Goal: Task Accomplishment & Management: Manage account settings

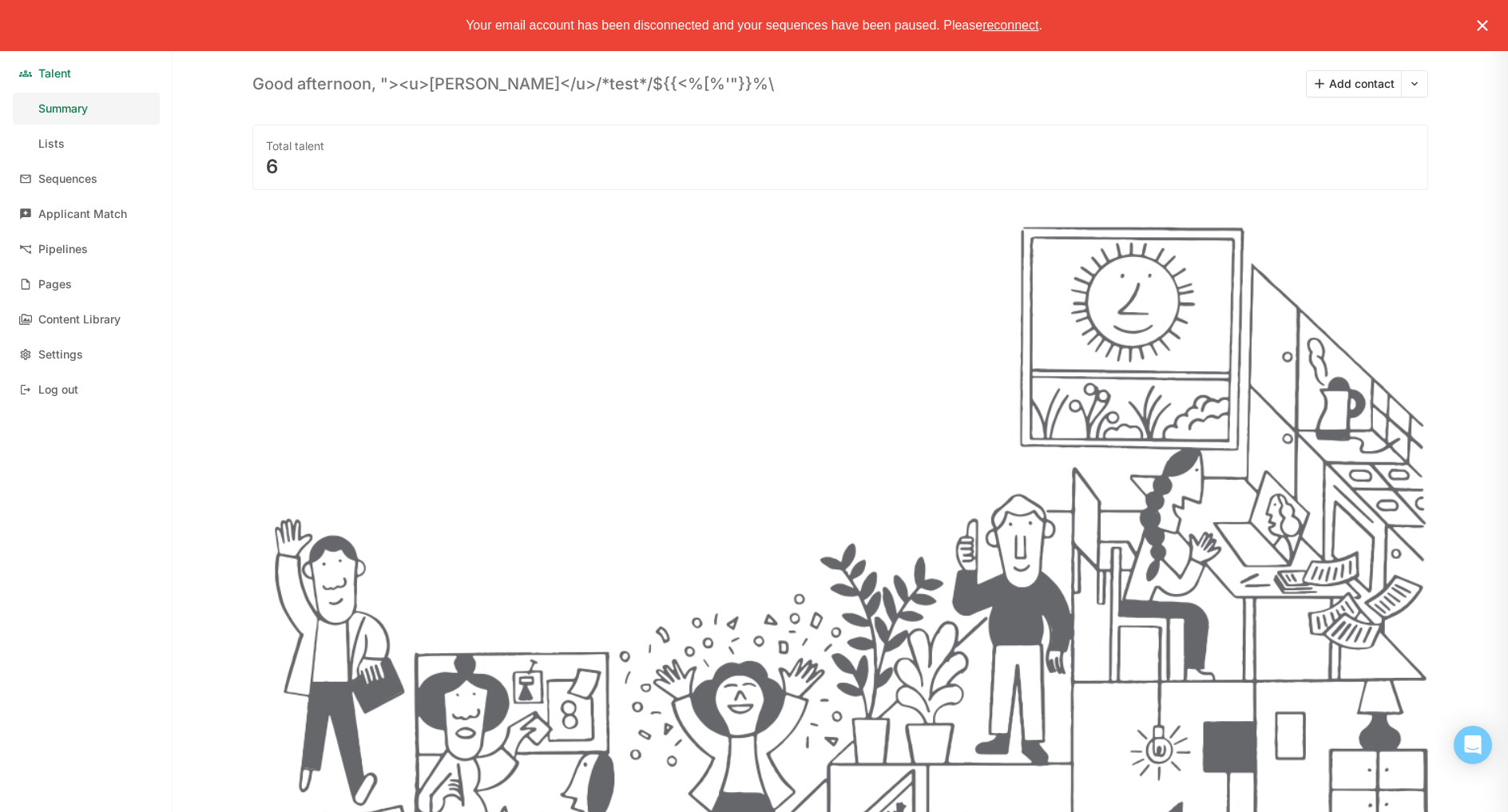
click at [1029, 26] on span "reconnect" at bounding box center [1010, 25] width 56 height 14
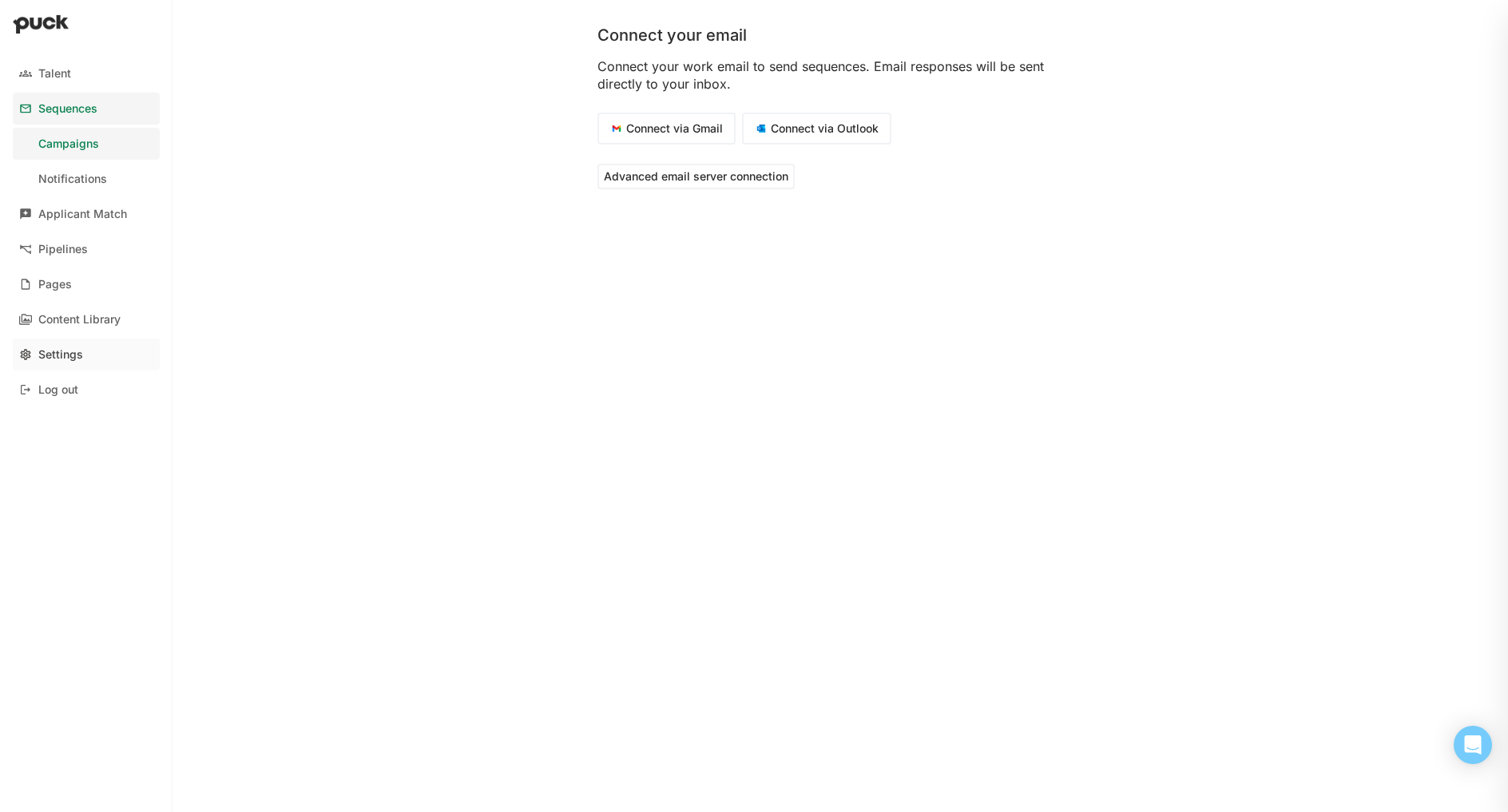
click at [47, 349] on div "Settings" at bounding box center [61, 355] width 45 height 14
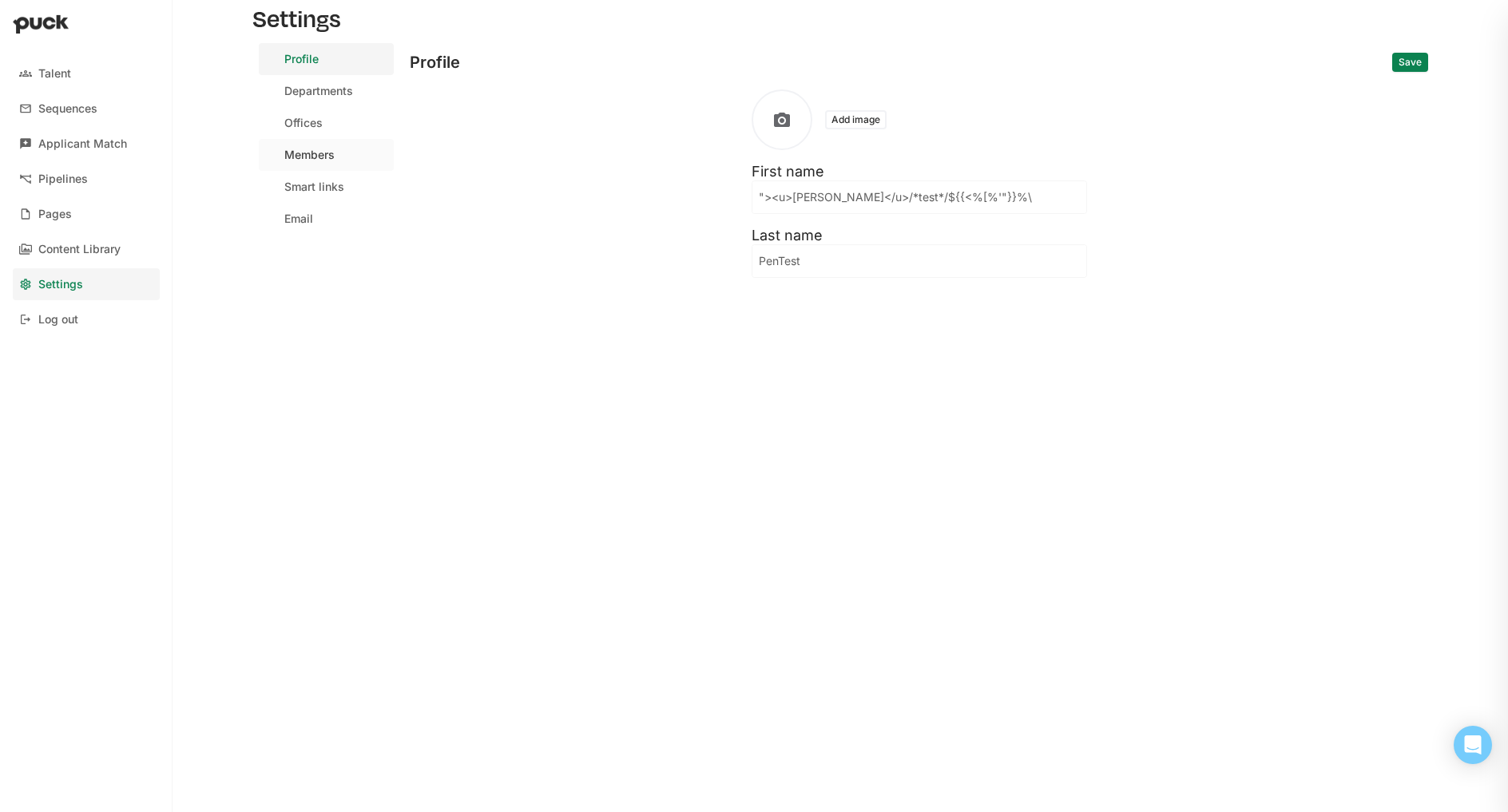
click at [338, 149] on link "Members" at bounding box center [325, 155] width 135 height 32
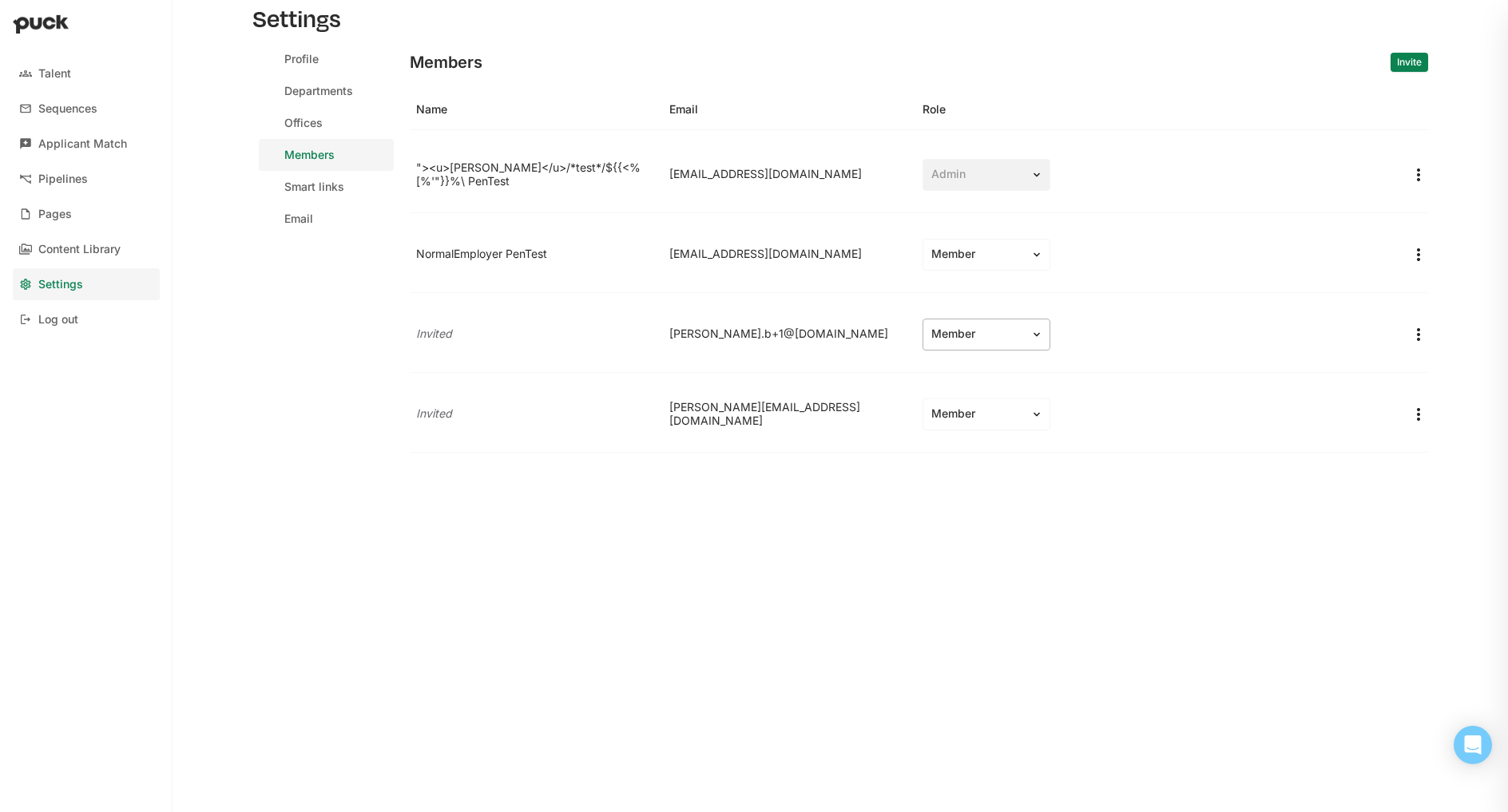
click at [937, 336] on div "Member" at bounding box center [976, 334] width 91 height 14
click at [973, 379] on div "Admin" at bounding box center [971, 379] width 34 height 14
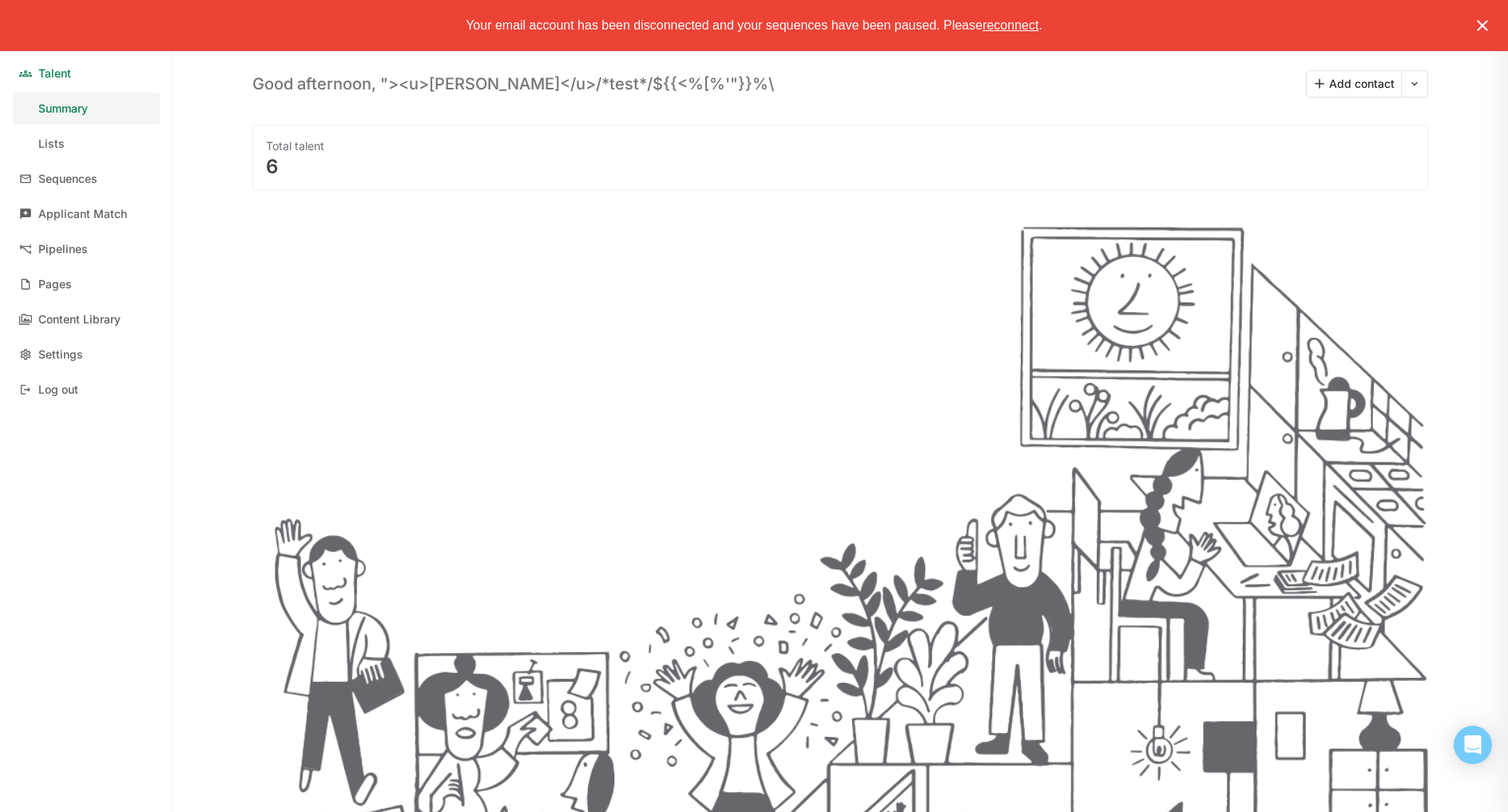
click at [996, 28] on span "reconnect" at bounding box center [1010, 25] width 56 height 14
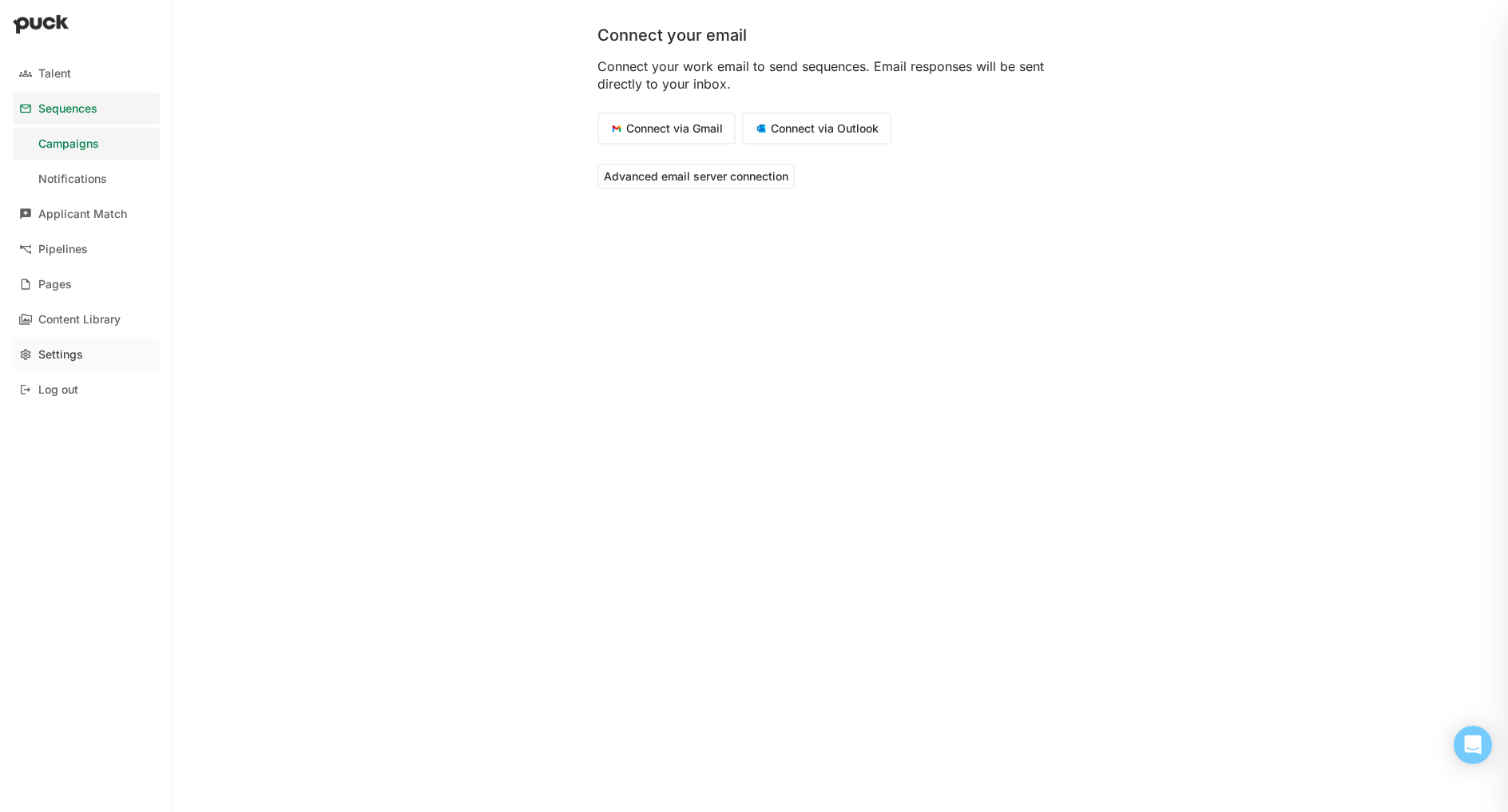
click at [53, 358] on div "Settings" at bounding box center [61, 355] width 45 height 14
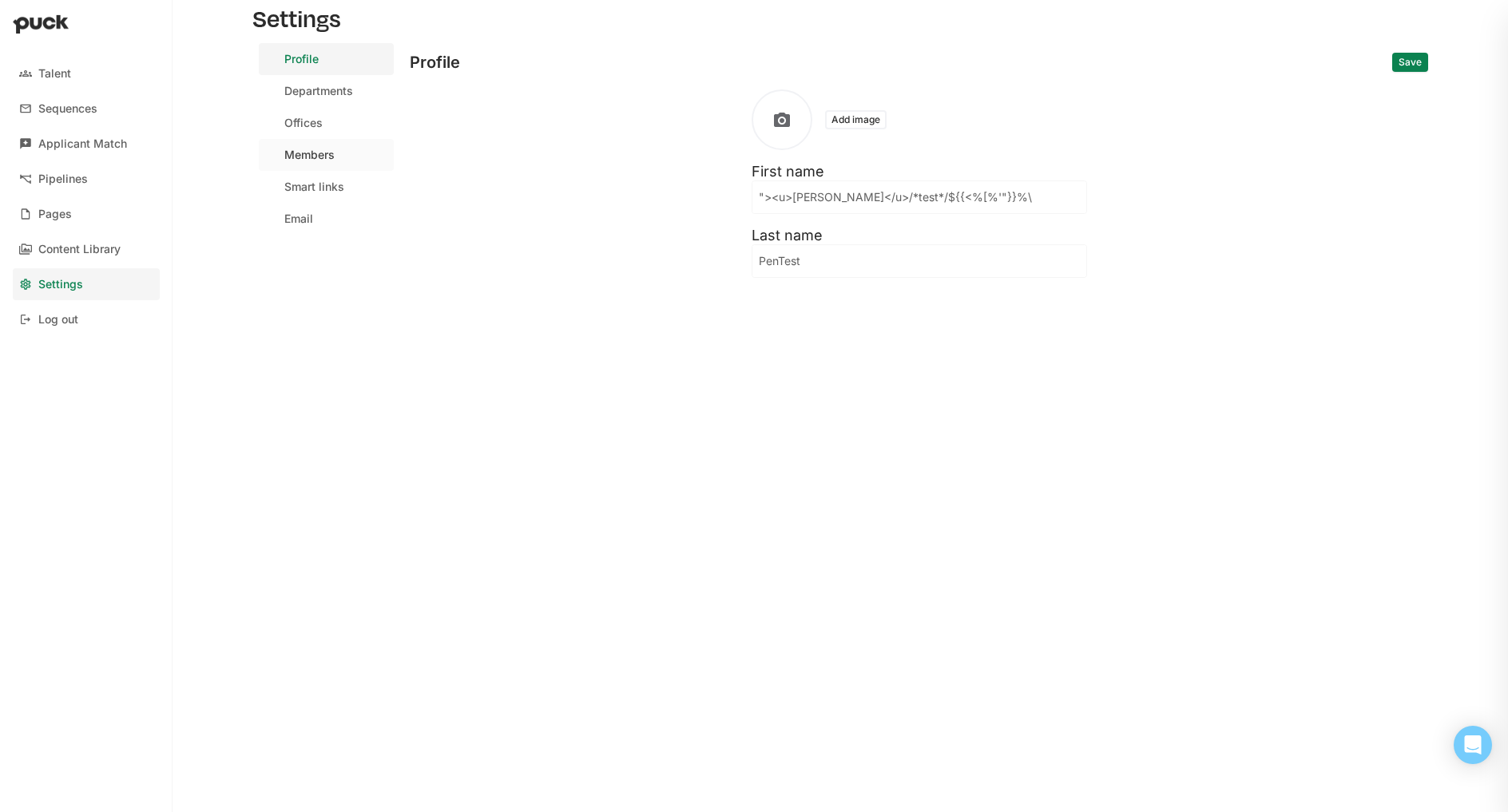
click at [300, 158] on div "Members" at bounding box center [309, 155] width 50 height 14
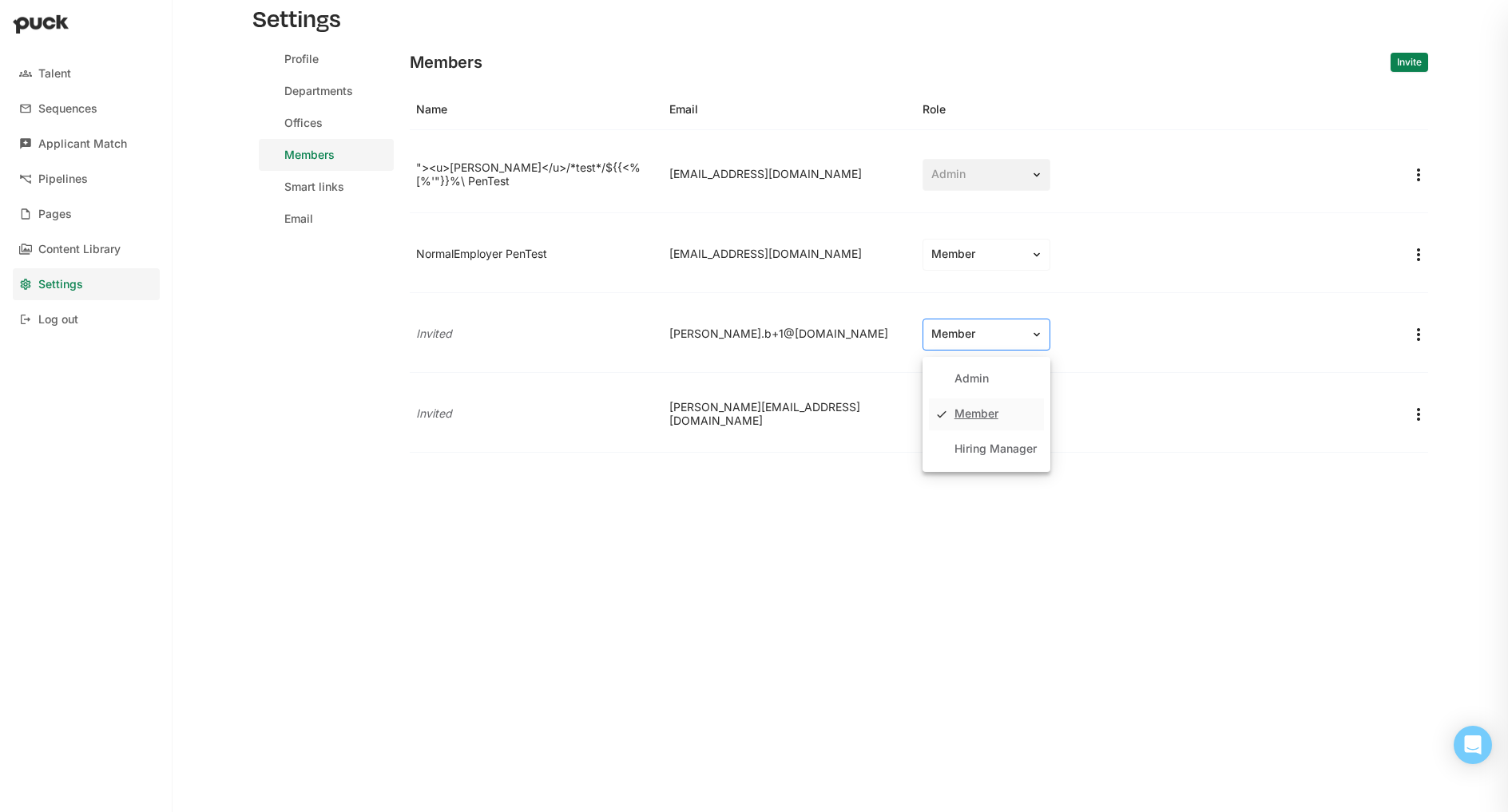
click at [963, 337] on div "Member" at bounding box center [976, 334] width 91 height 14
click at [967, 385] on div "Admin" at bounding box center [971, 379] width 34 height 14
click at [949, 419] on div "Member" at bounding box center [976, 413] width 91 height 14
click at [964, 460] on div "Admin" at bounding box center [971, 458] width 34 height 14
click at [954, 319] on div "Admin" at bounding box center [985, 335] width 127 height 32
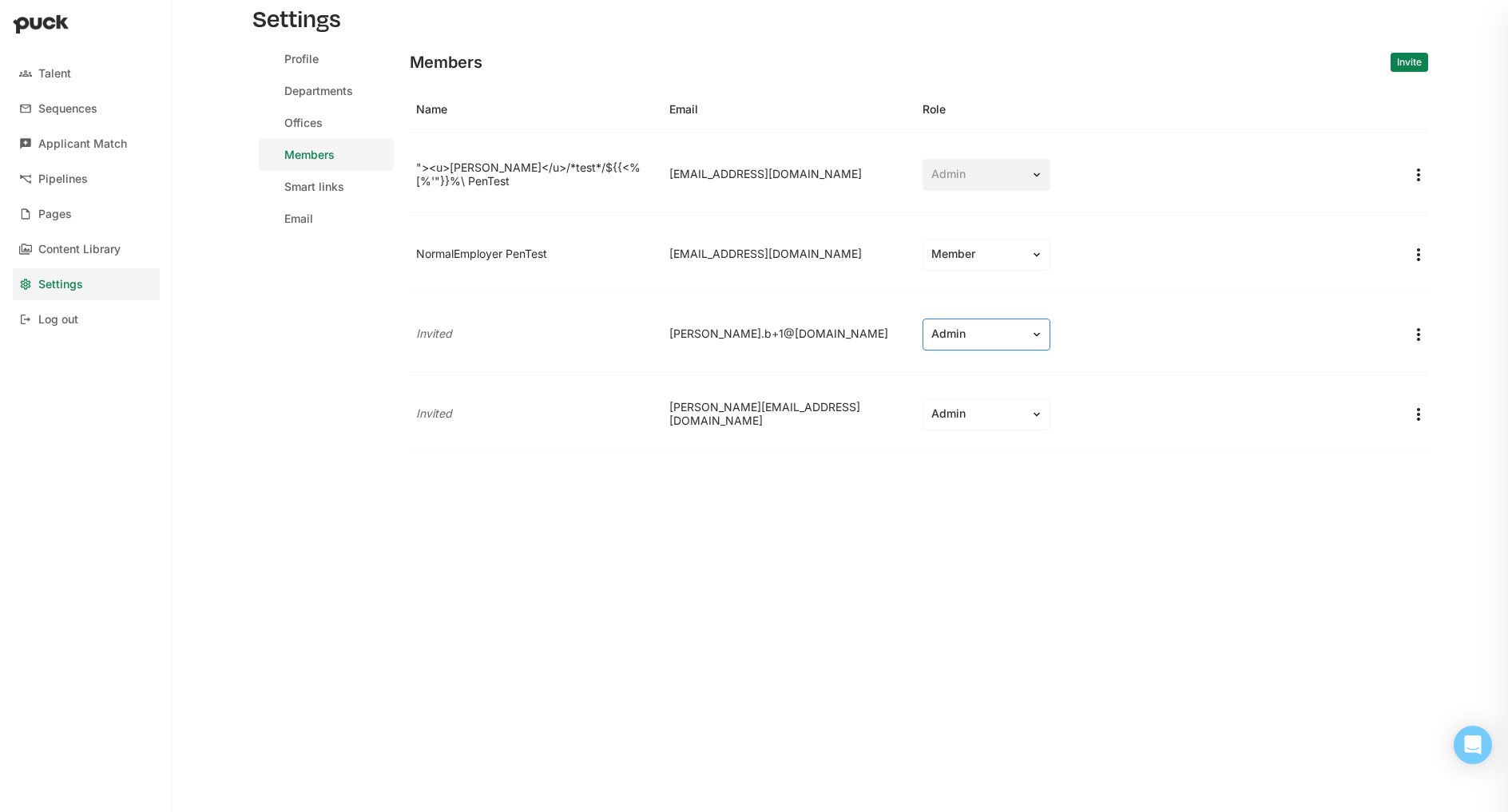
click at [971, 335] on div "Admin" at bounding box center [976, 334] width 91 height 14
click at [977, 450] on div "Hiring Manager" at bounding box center [996, 449] width 83 height 14
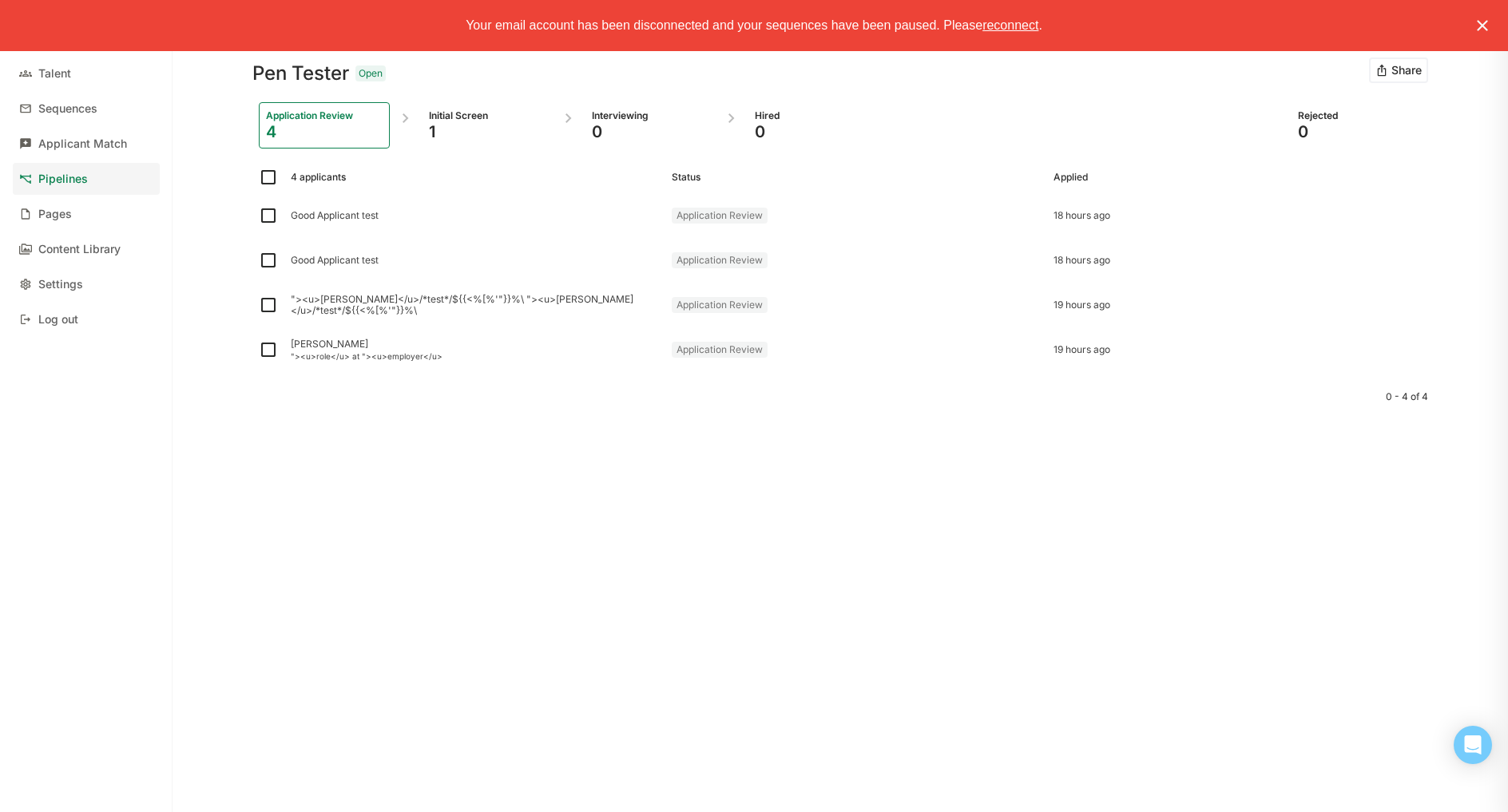
click at [1025, 26] on span "reconnect" at bounding box center [1010, 25] width 56 height 14
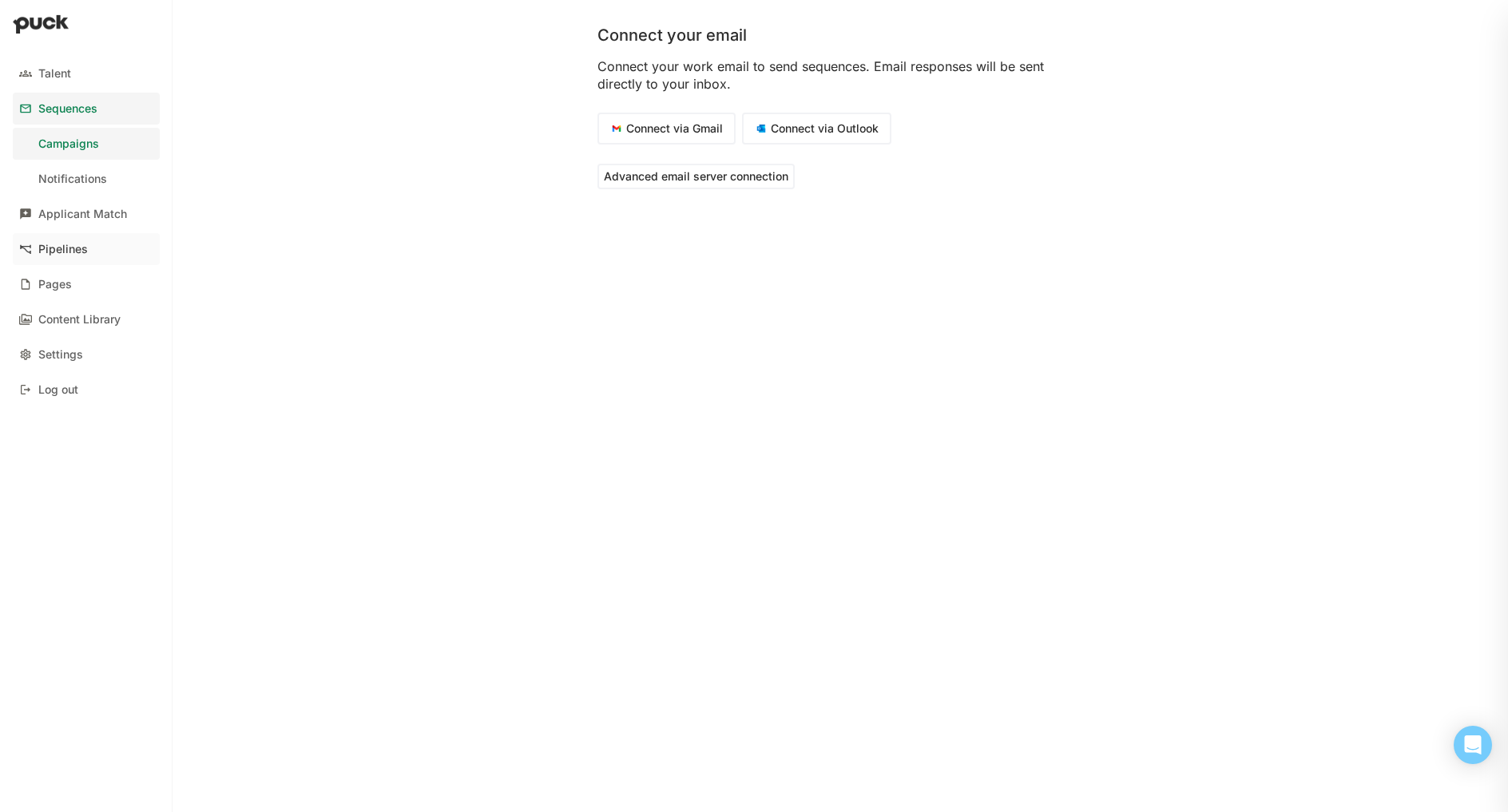
click at [85, 251] on div "Pipelines" at bounding box center [63, 249] width 50 height 14
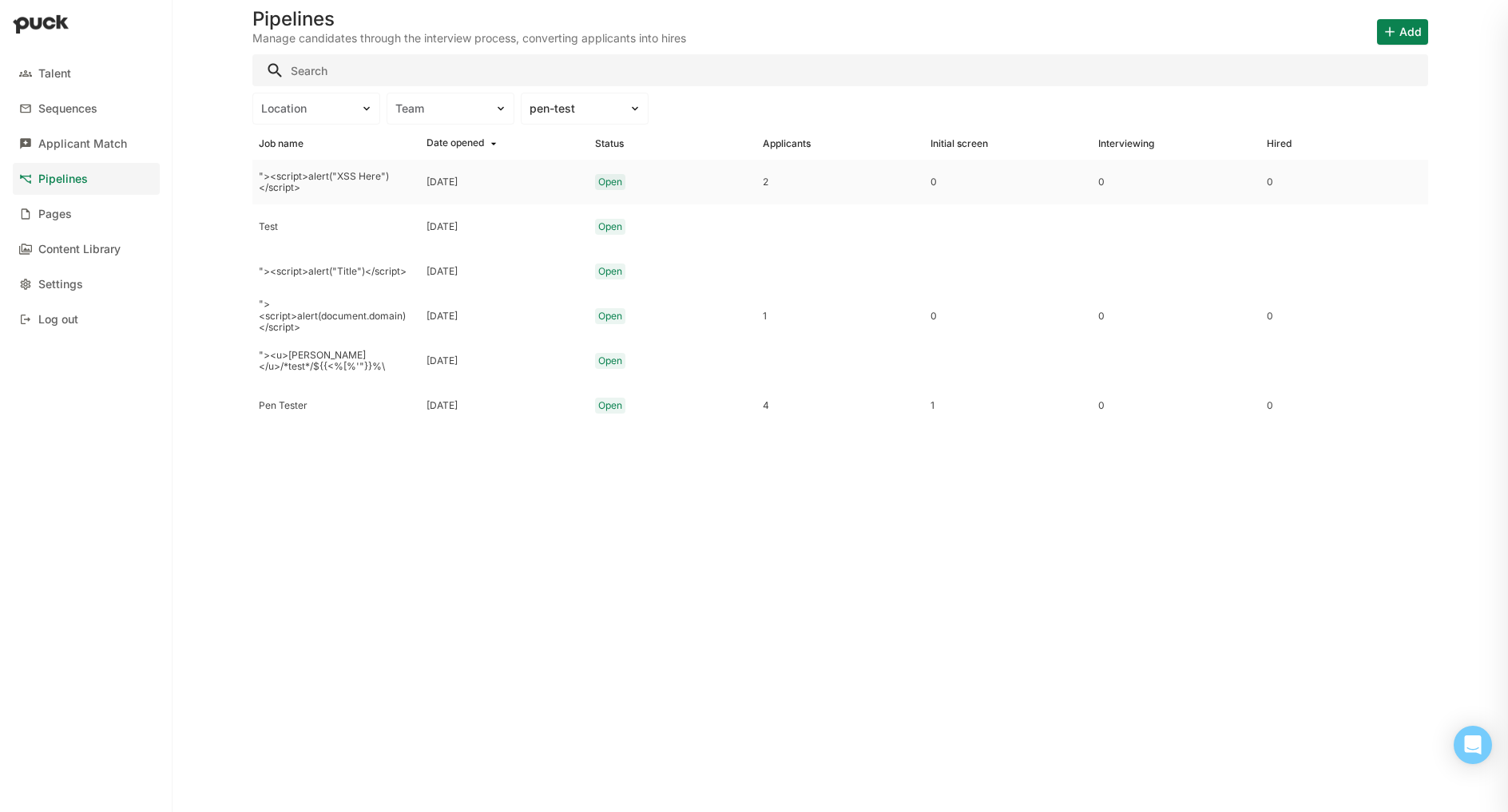
click at [324, 181] on div ""><script>alert("XSS Here")</script>" at bounding box center [336, 181] width 155 height 23
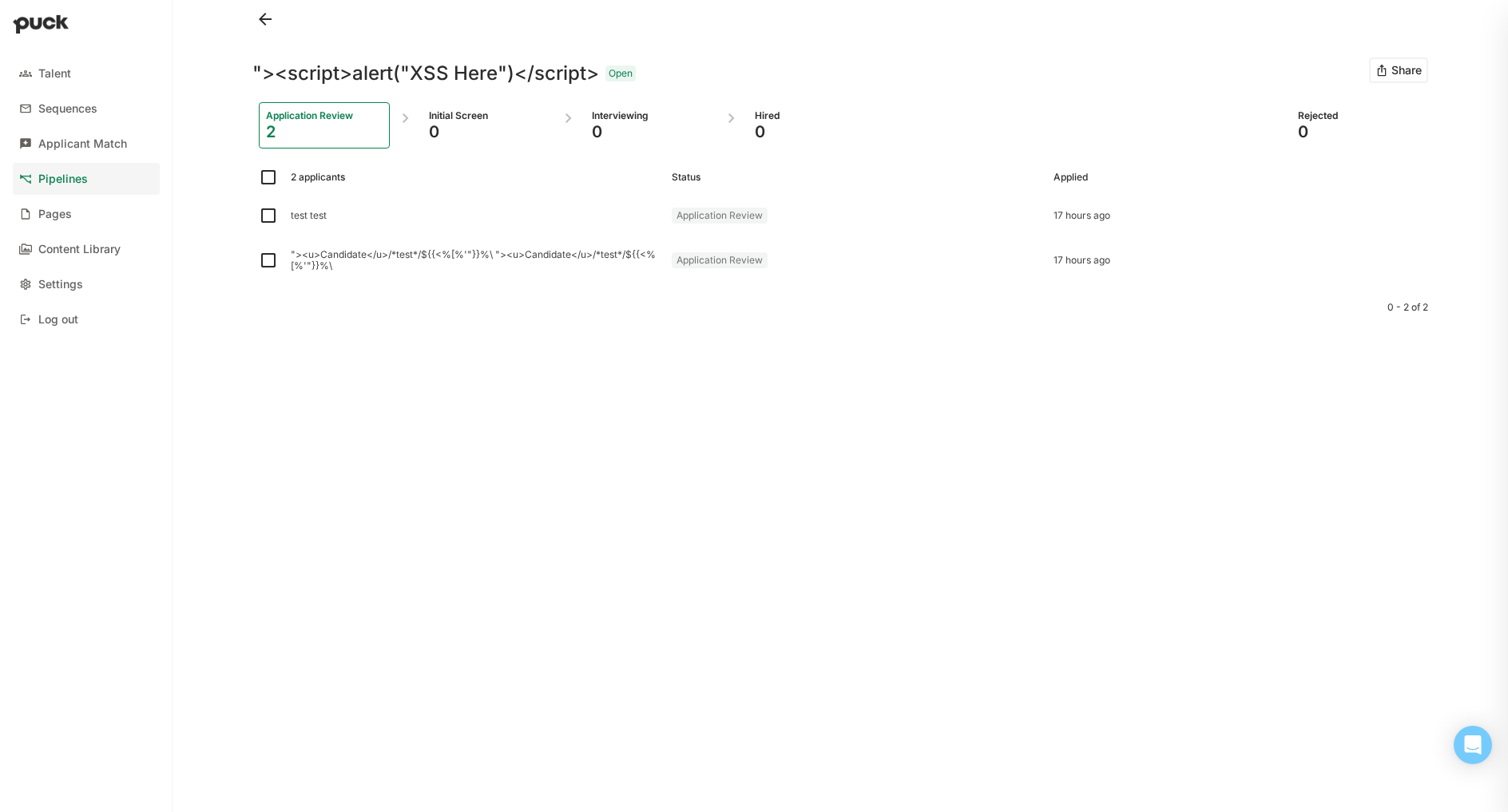
click at [1393, 73] on button "Share" at bounding box center [1399, 71] width 59 height 26
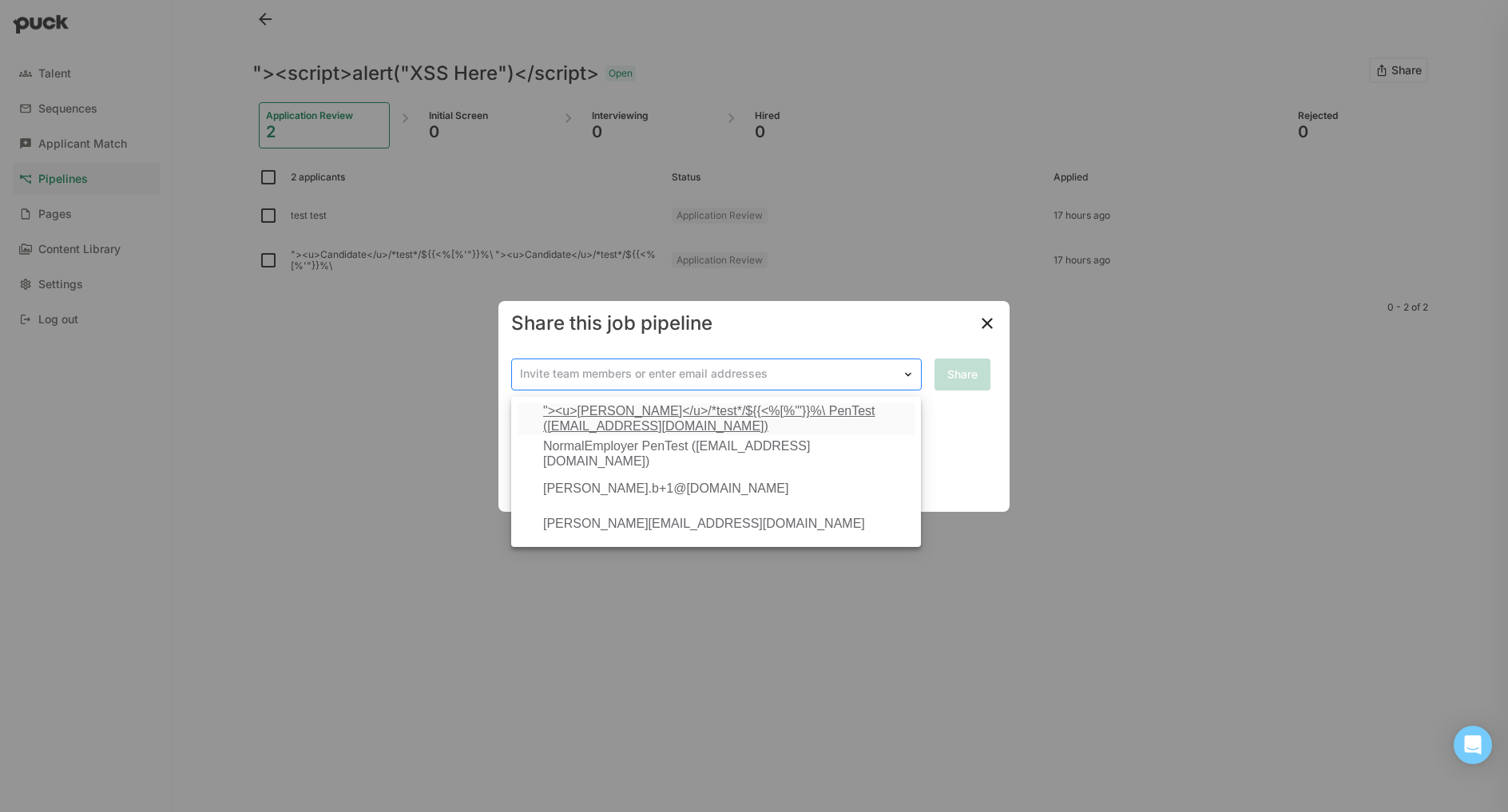
click at [784, 379] on div at bounding box center [707, 374] width 374 height 16
click at [834, 336] on div "Share this job pipeline" at bounding box center [754, 324] width 512 height 45
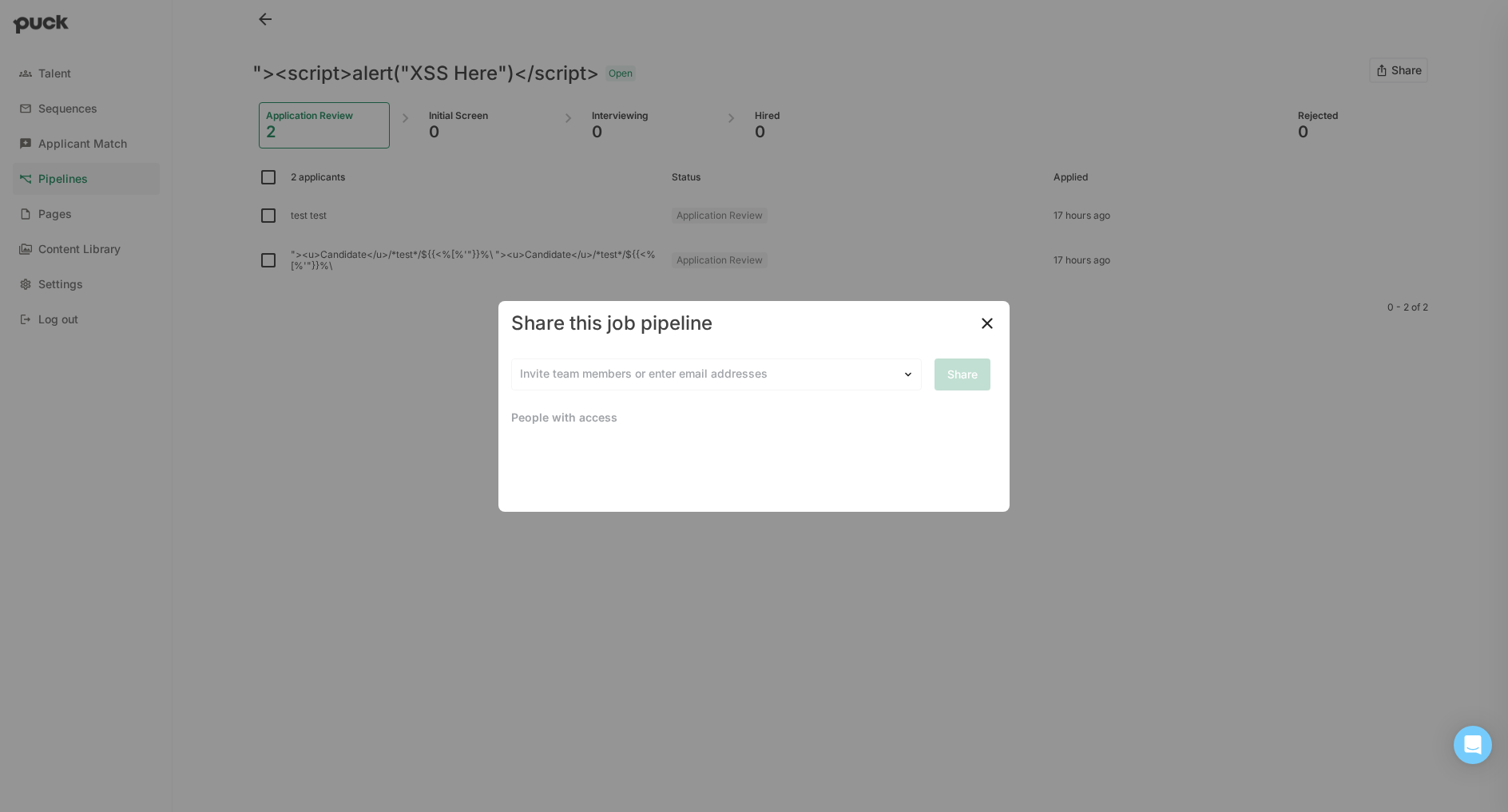
click at [622, 420] on div "People with access" at bounding box center [754, 417] width 486 height 28
click at [985, 326] on img at bounding box center [987, 323] width 19 height 19
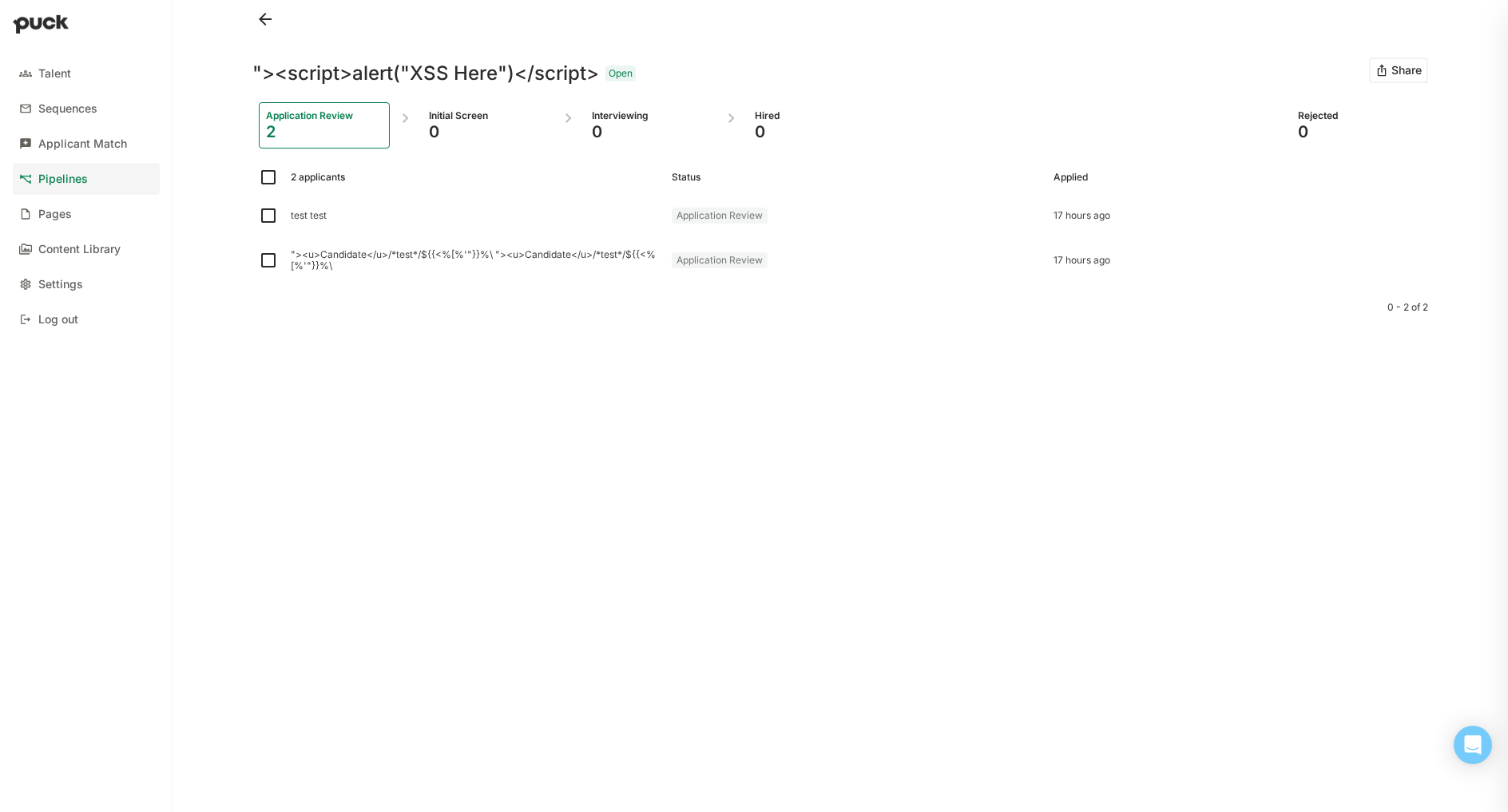
click at [94, 175] on link "Pipelines" at bounding box center [86, 179] width 147 height 32
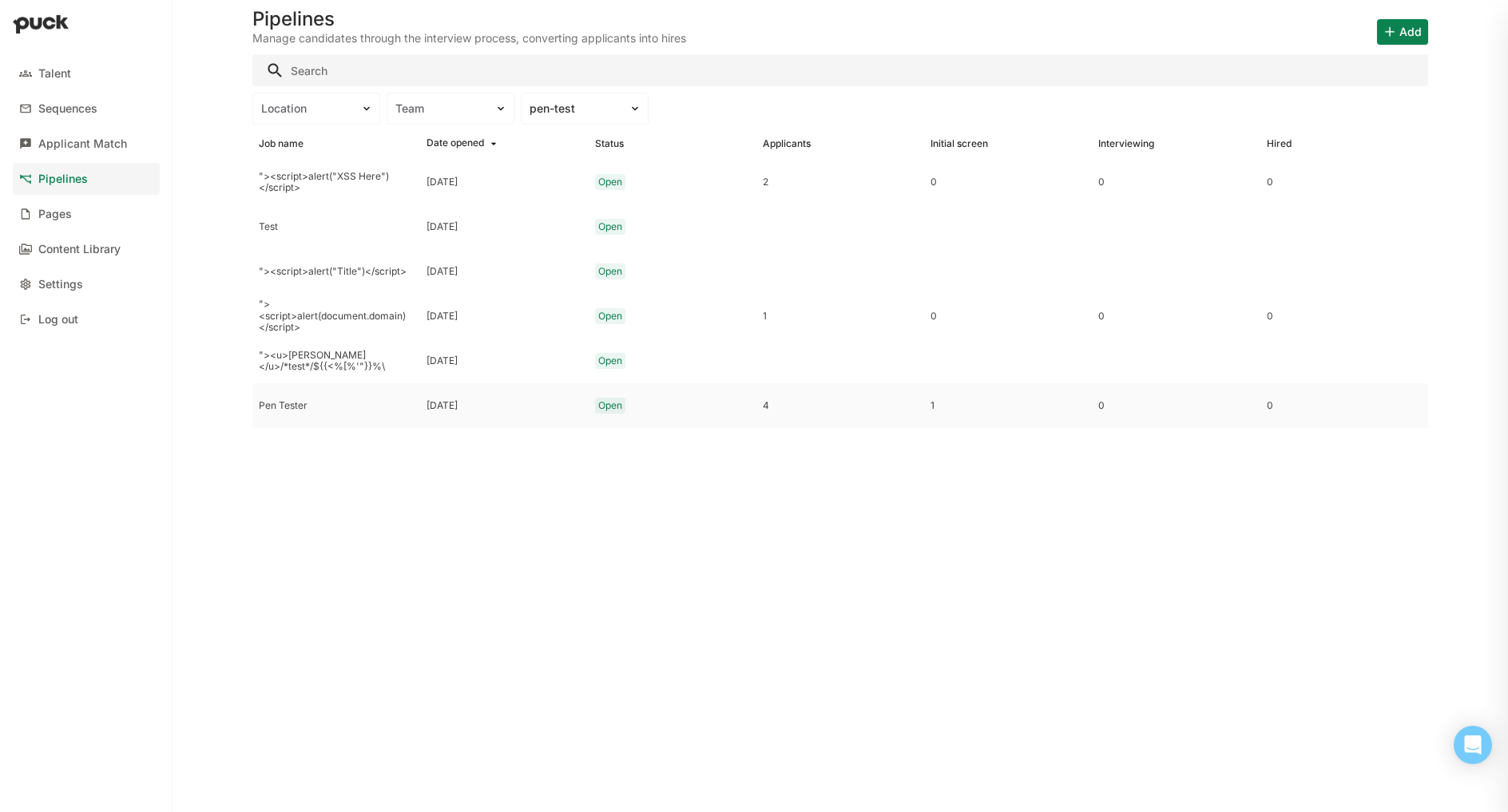
click at [299, 409] on div "Pen Tester" at bounding box center [336, 406] width 155 height 11
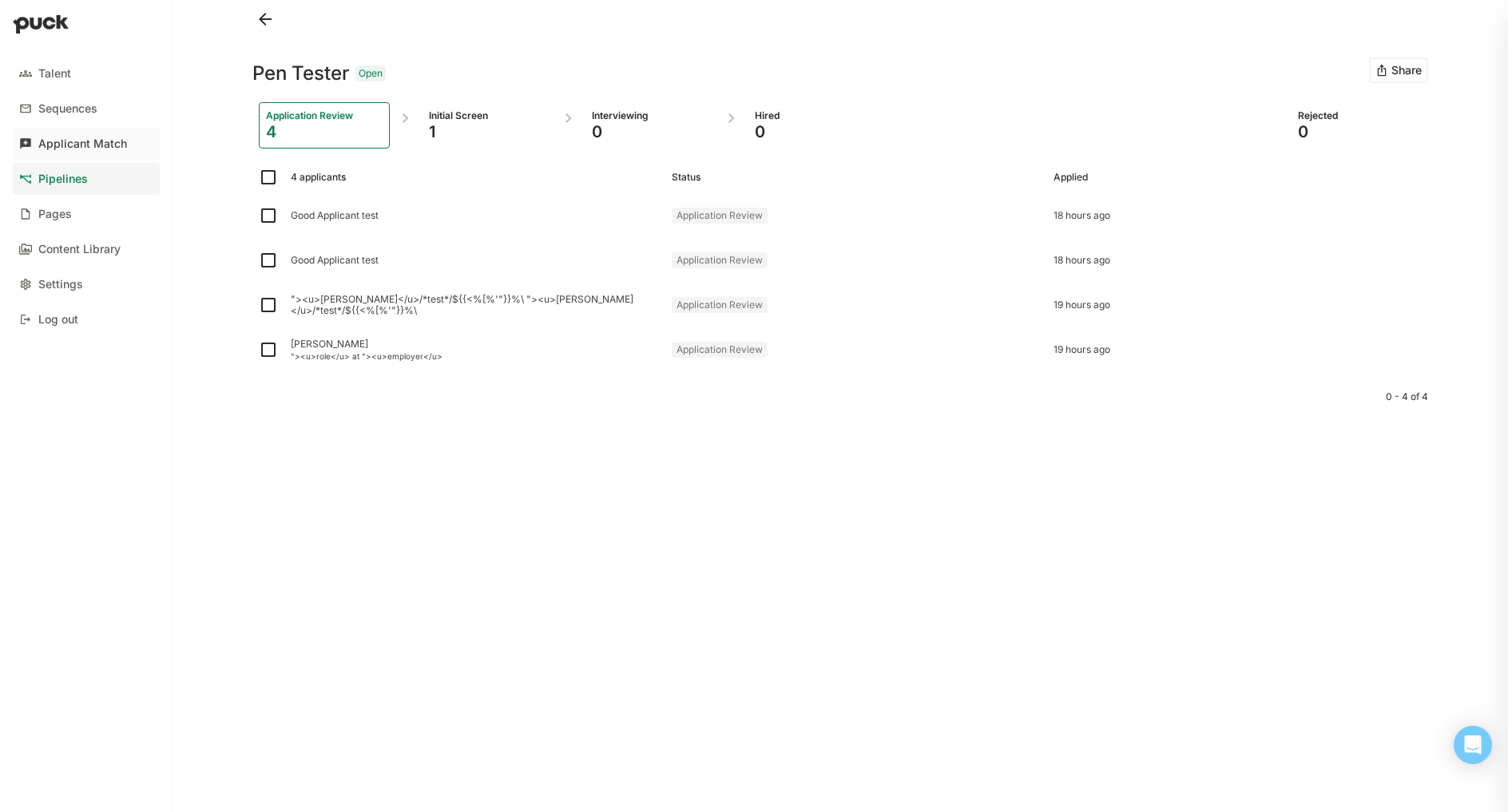
click at [95, 146] on div "Applicant Match" at bounding box center [83, 144] width 89 height 14
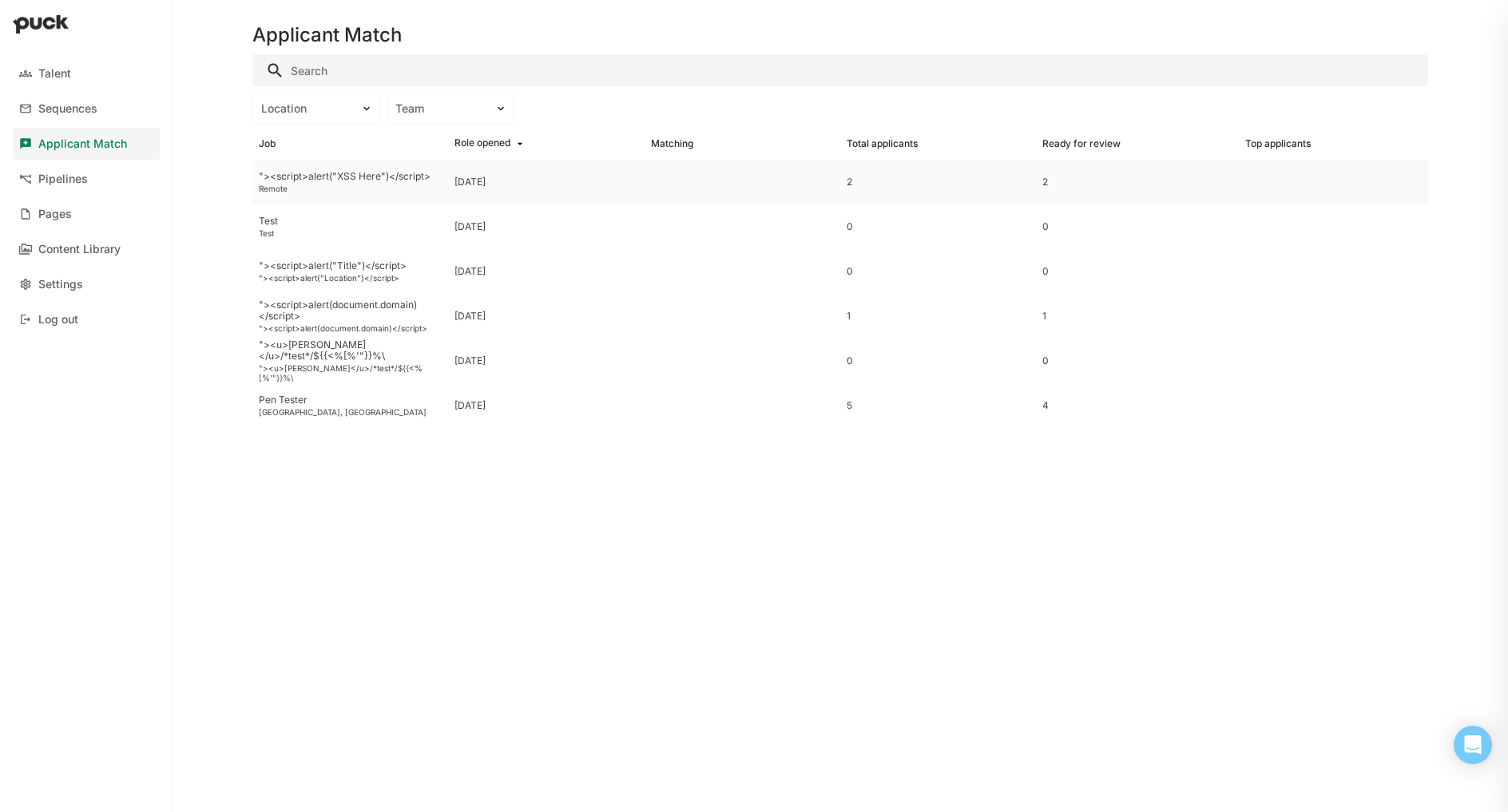
click at [345, 185] on div "Remote" at bounding box center [350, 188] width 183 height 9
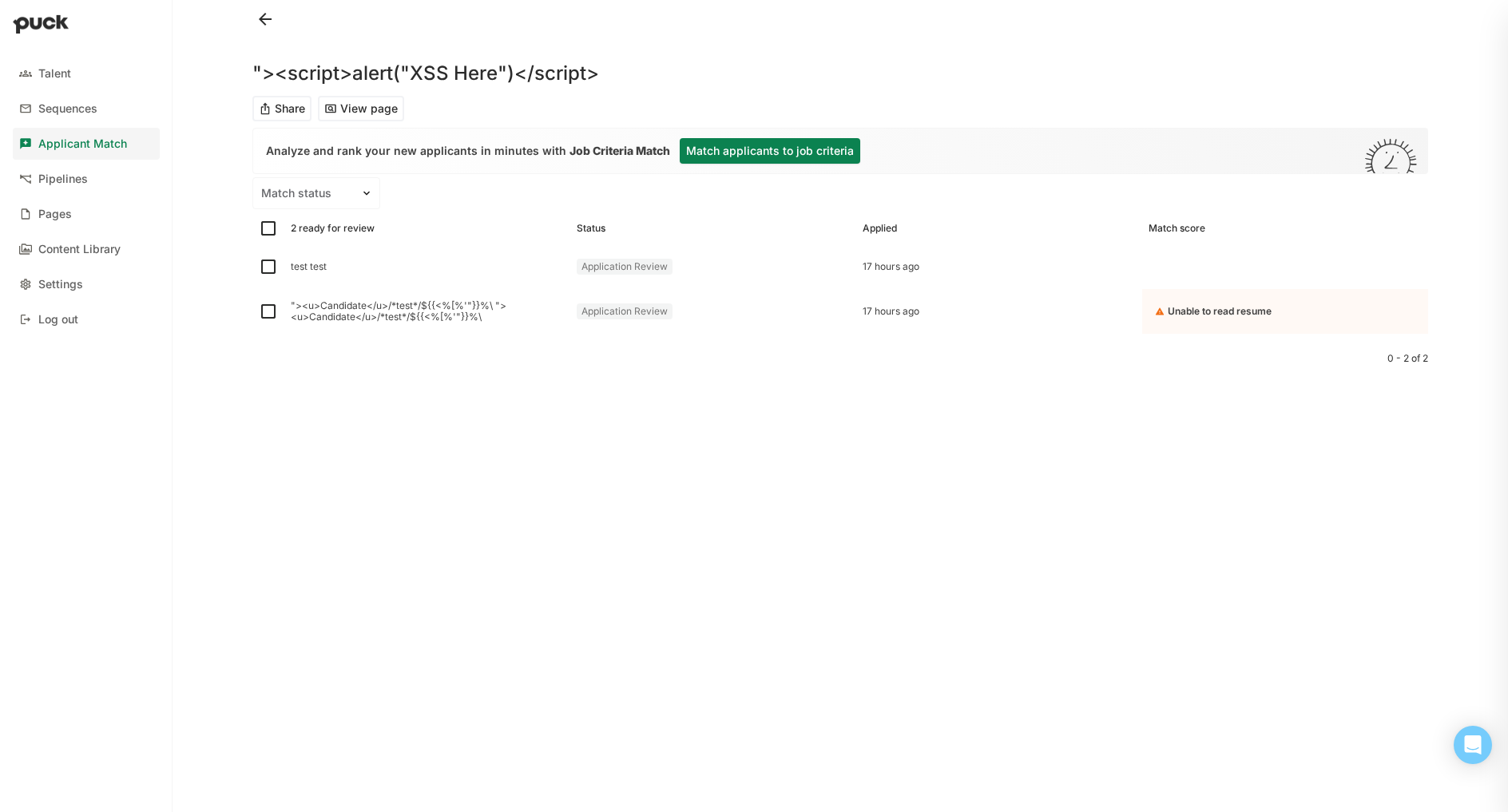
click at [359, 109] on button "View page" at bounding box center [361, 109] width 86 height 26
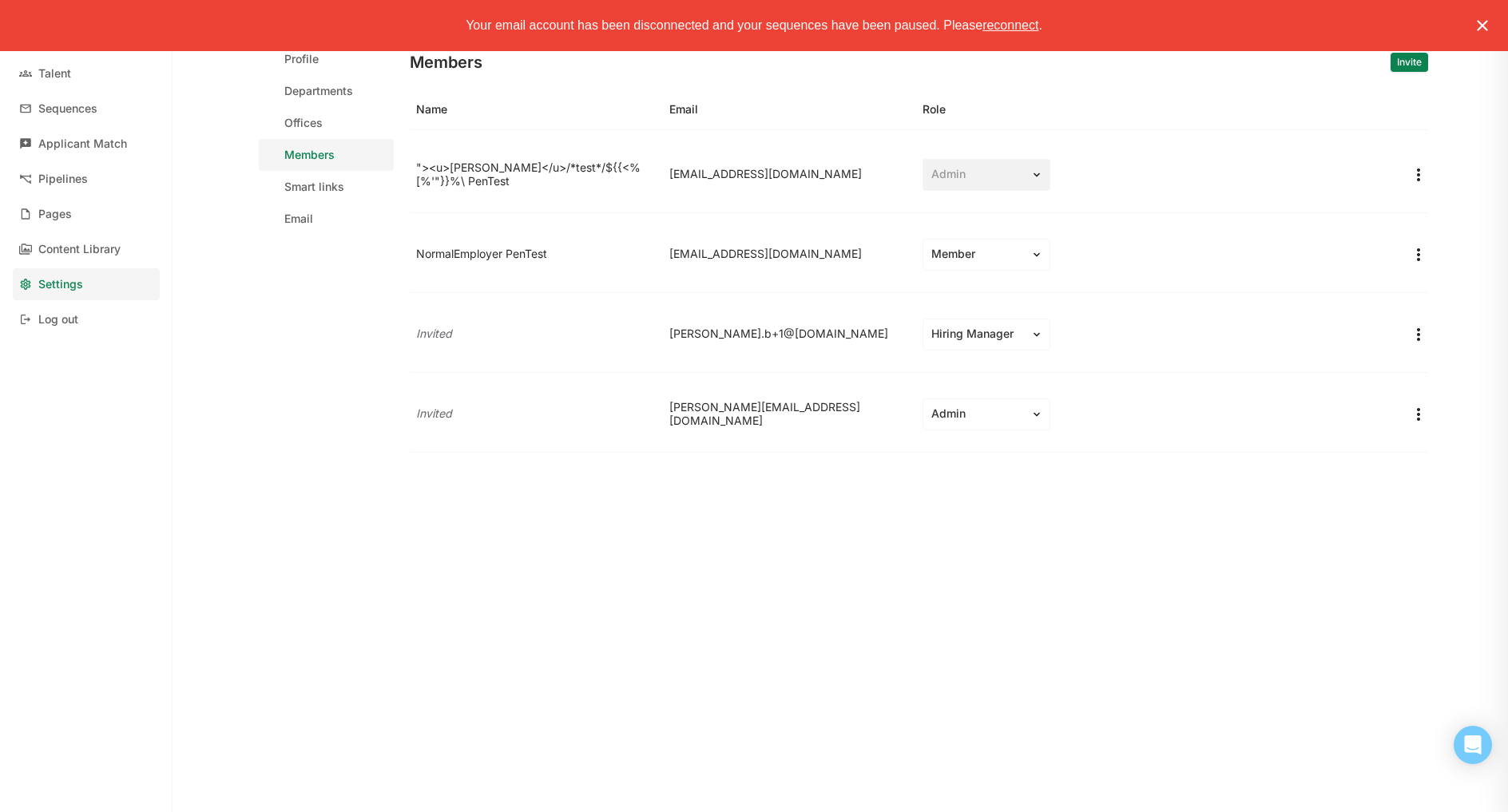
click at [1023, 33] on div "Your email account has been disconnected and your sequences have been paused. P…" at bounding box center [754, 26] width 1508 height 51
click at [1013, 24] on span "reconnect" at bounding box center [1010, 25] width 56 height 14
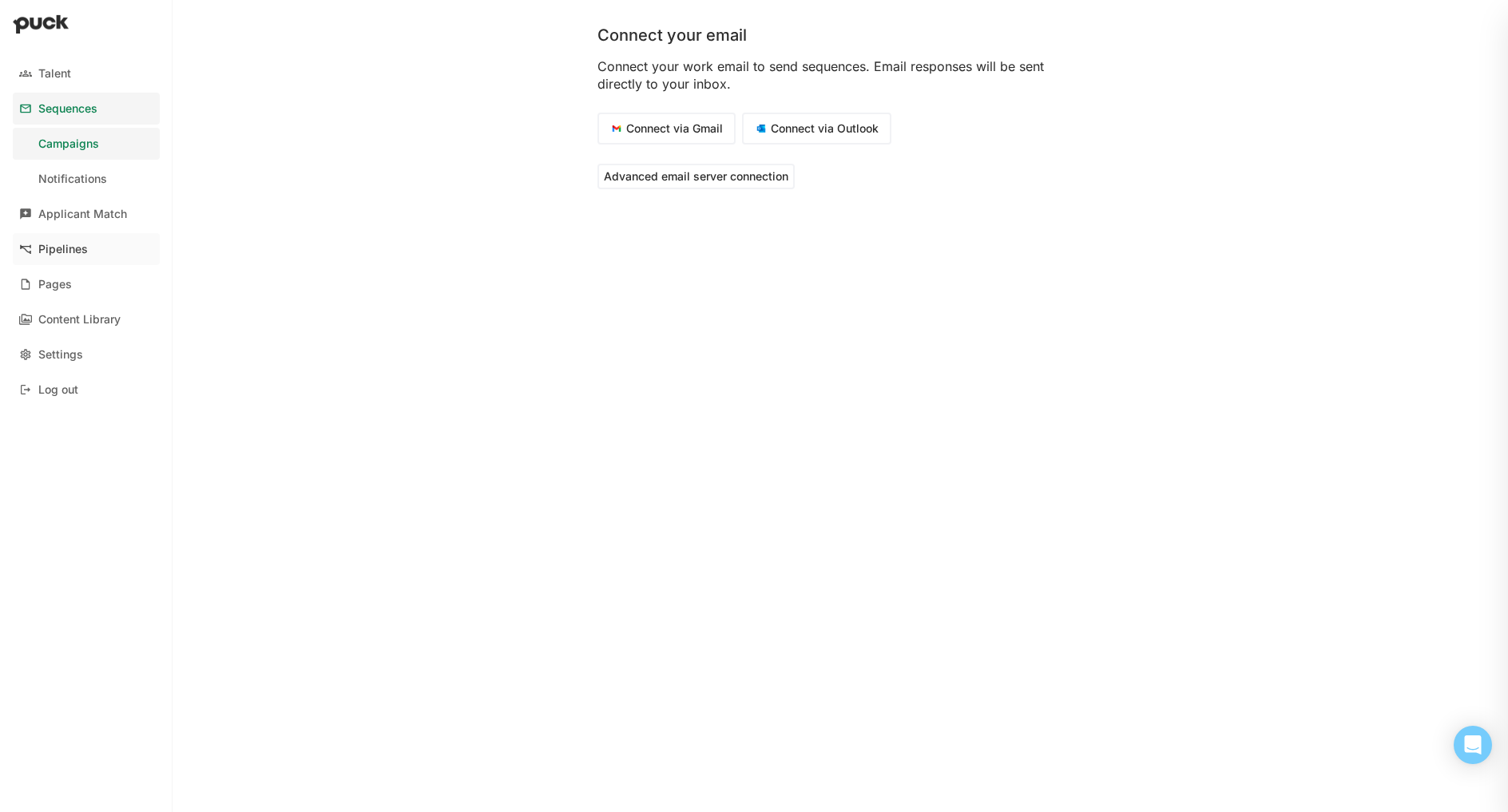
click at [50, 247] on div "Pipelines" at bounding box center [63, 249] width 50 height 14
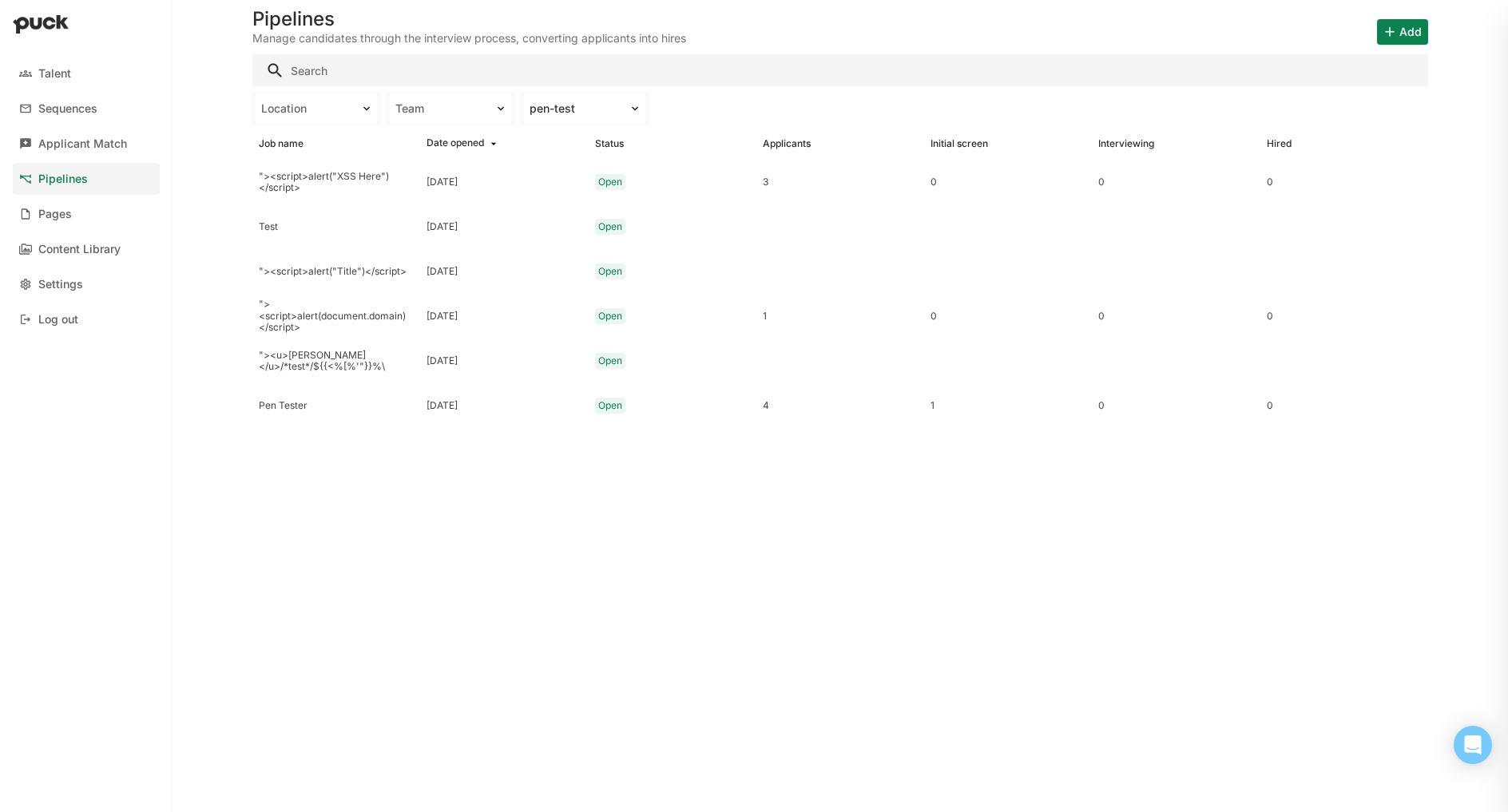
click at [356, 170] on div ""><script>alert("XSS Here")</script>" at bounding box center [336, 181] width 155 height 23
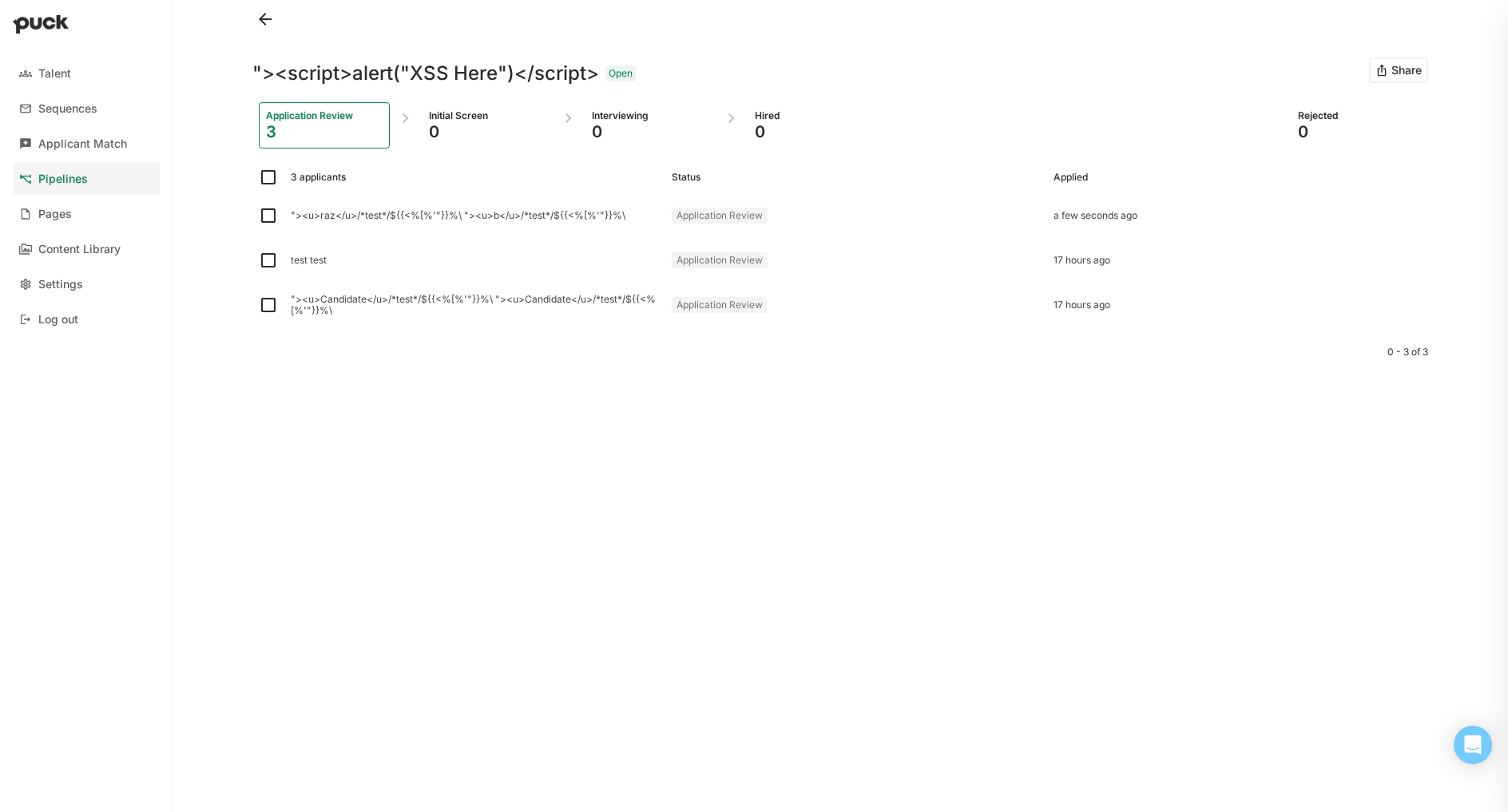
click at [1394, 69] on button "Share" at bounding box center [1399, 71] width 59 height 26
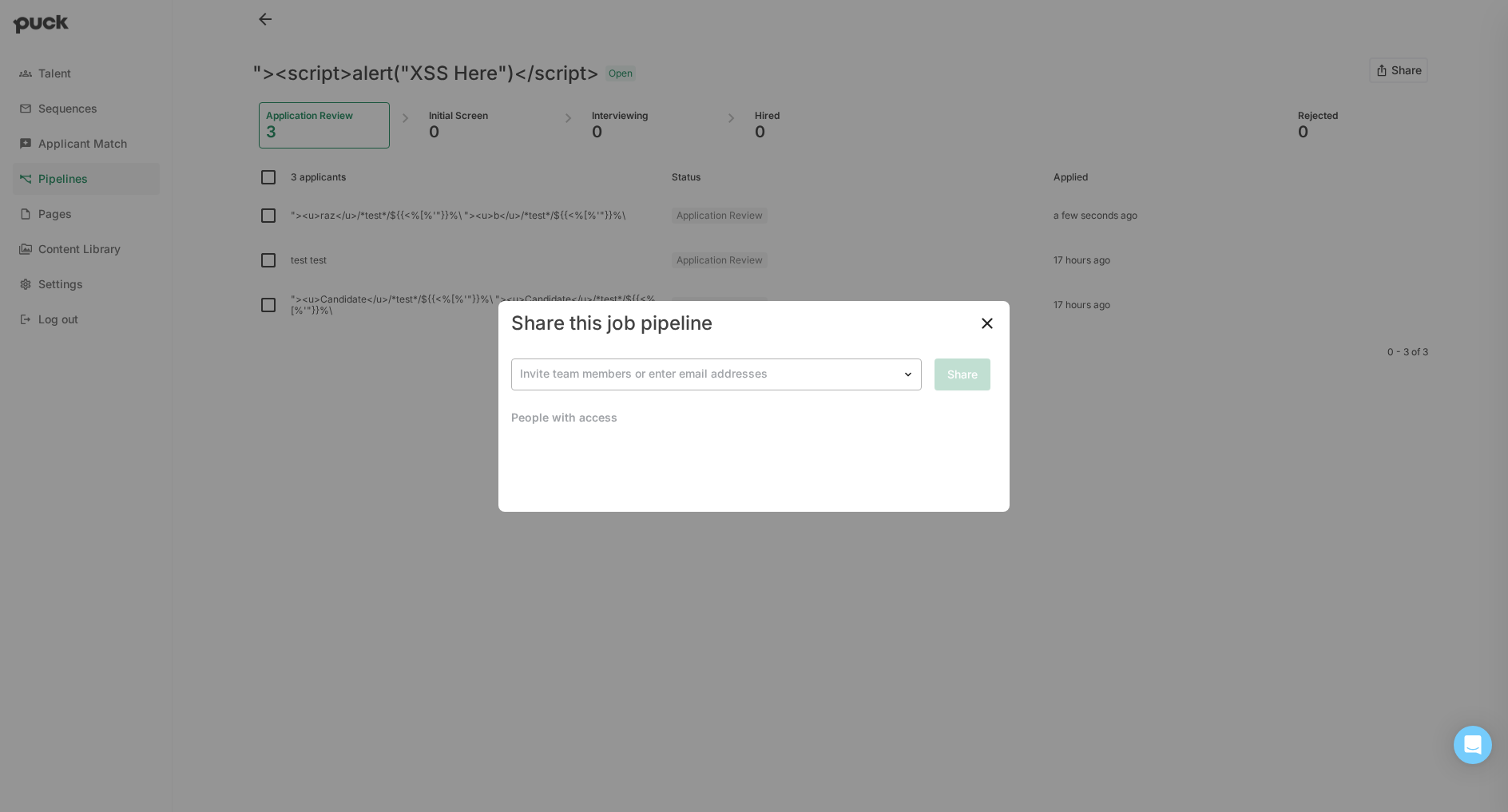
click at [694, 375] on div at bounding box center [707, 374] width 374 height 16
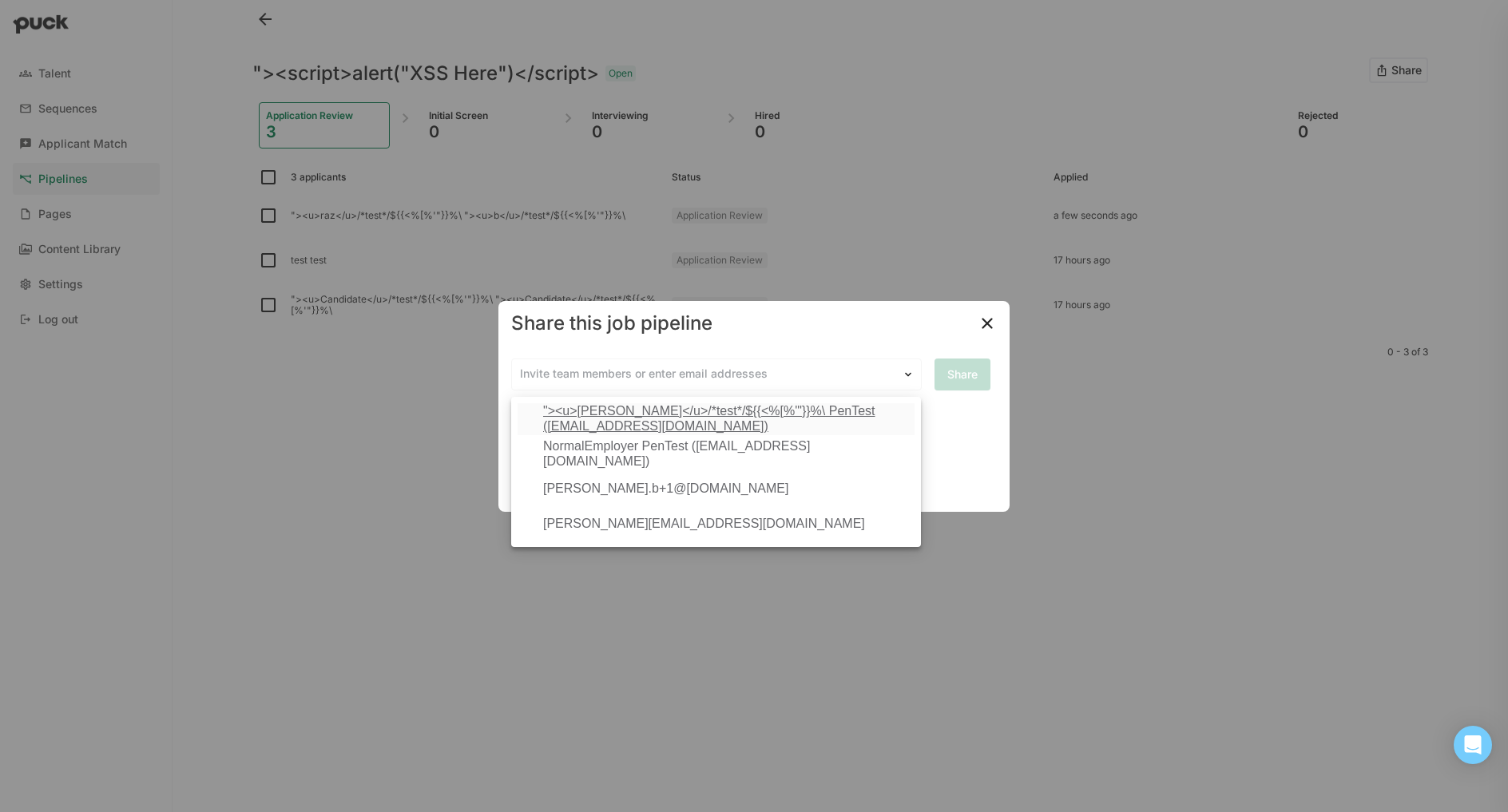
click at [728, 318] on div "Share this job pipeline" at bounding box center [754, 324] width 512 height 45
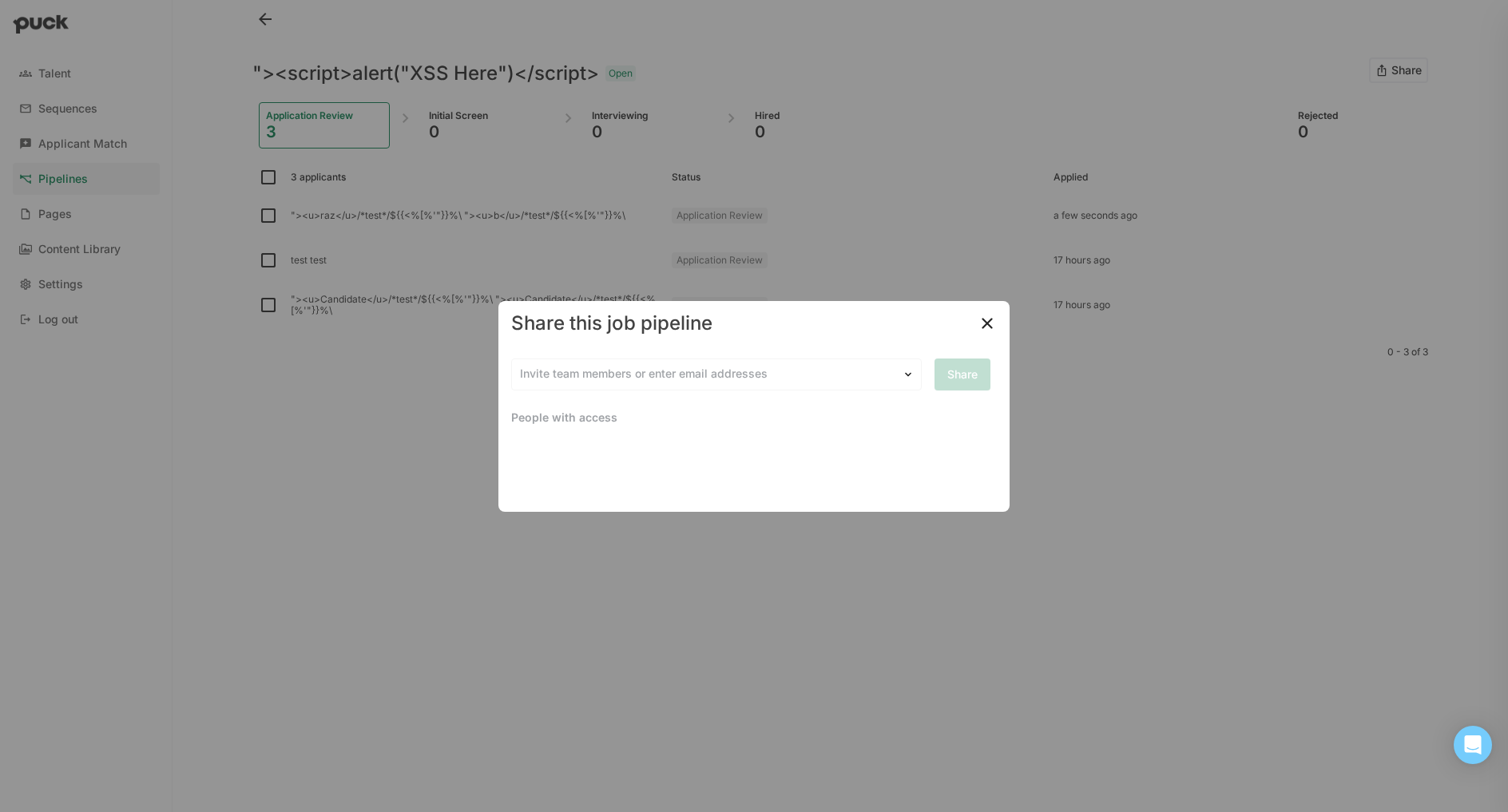
click at [914, 148] on div "Share this job pipeline Invite team members or enter email addresses Share Peop…" at bounding box center [754, 406] width 1508 height 812
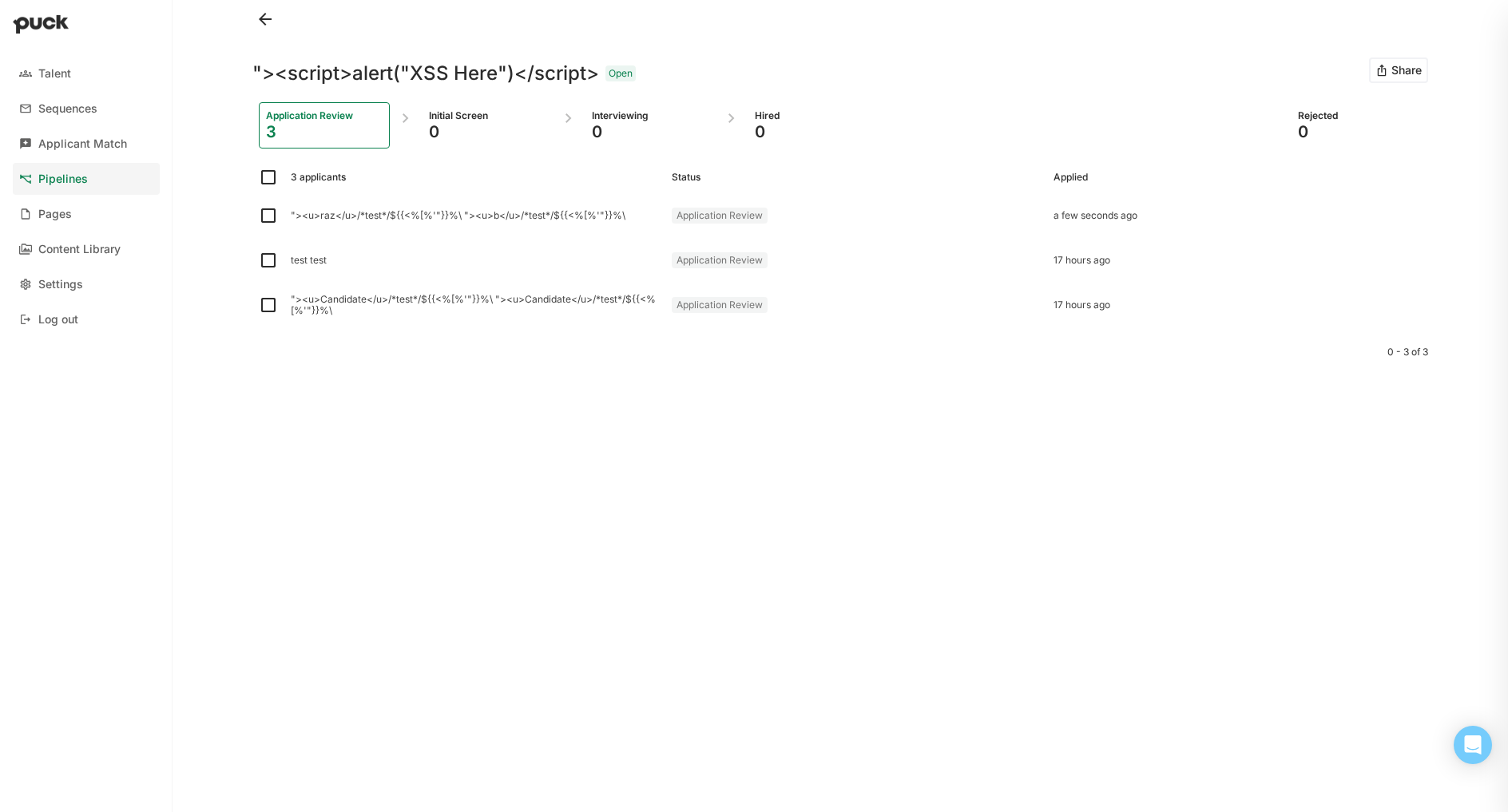
click at [1404, 65] on button "Share" at bounding box center [1399, 71] width 59 height 26
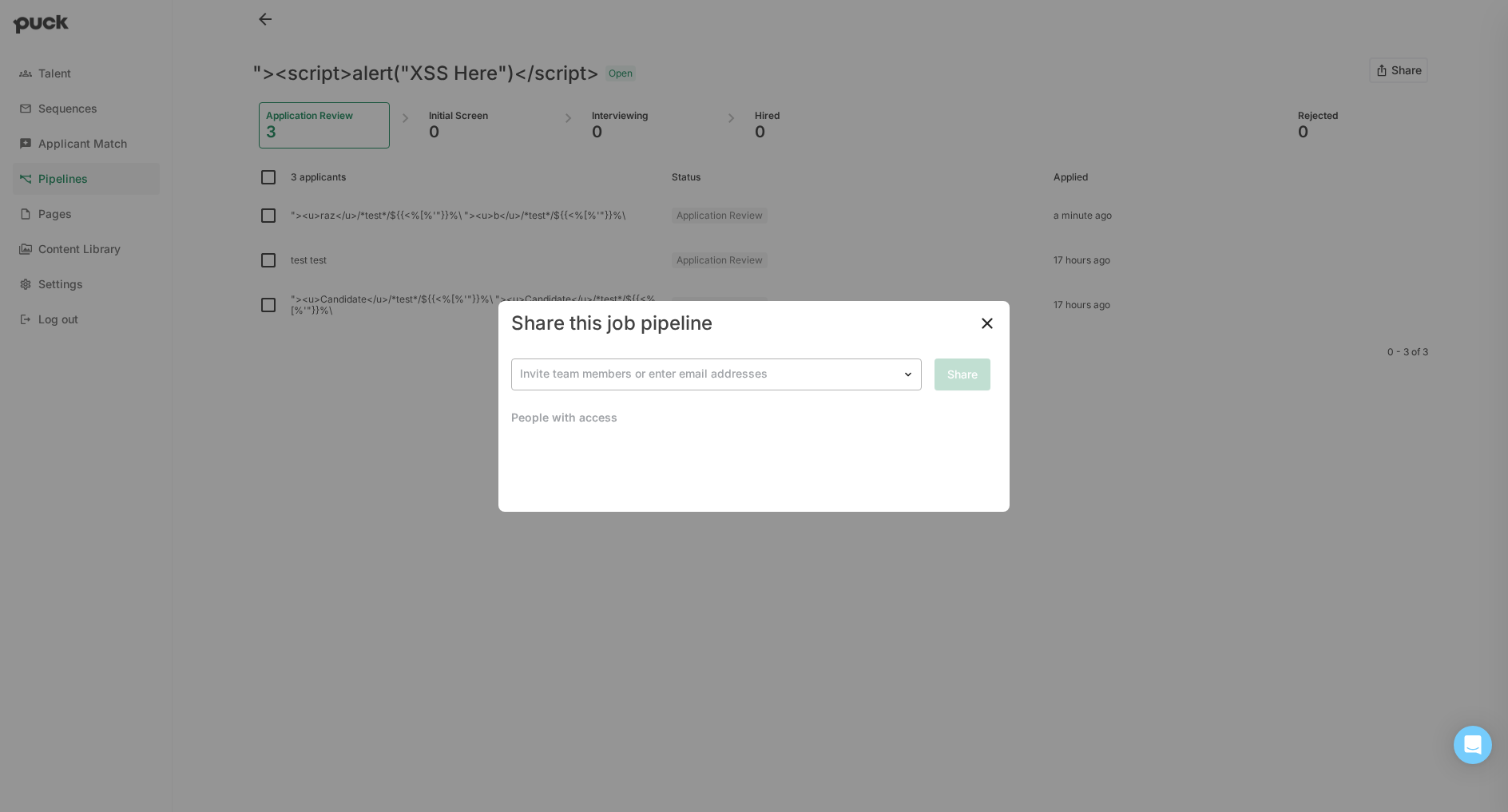
click at [837, 368] on div at bounding box center [707, 374] width 374 height 16
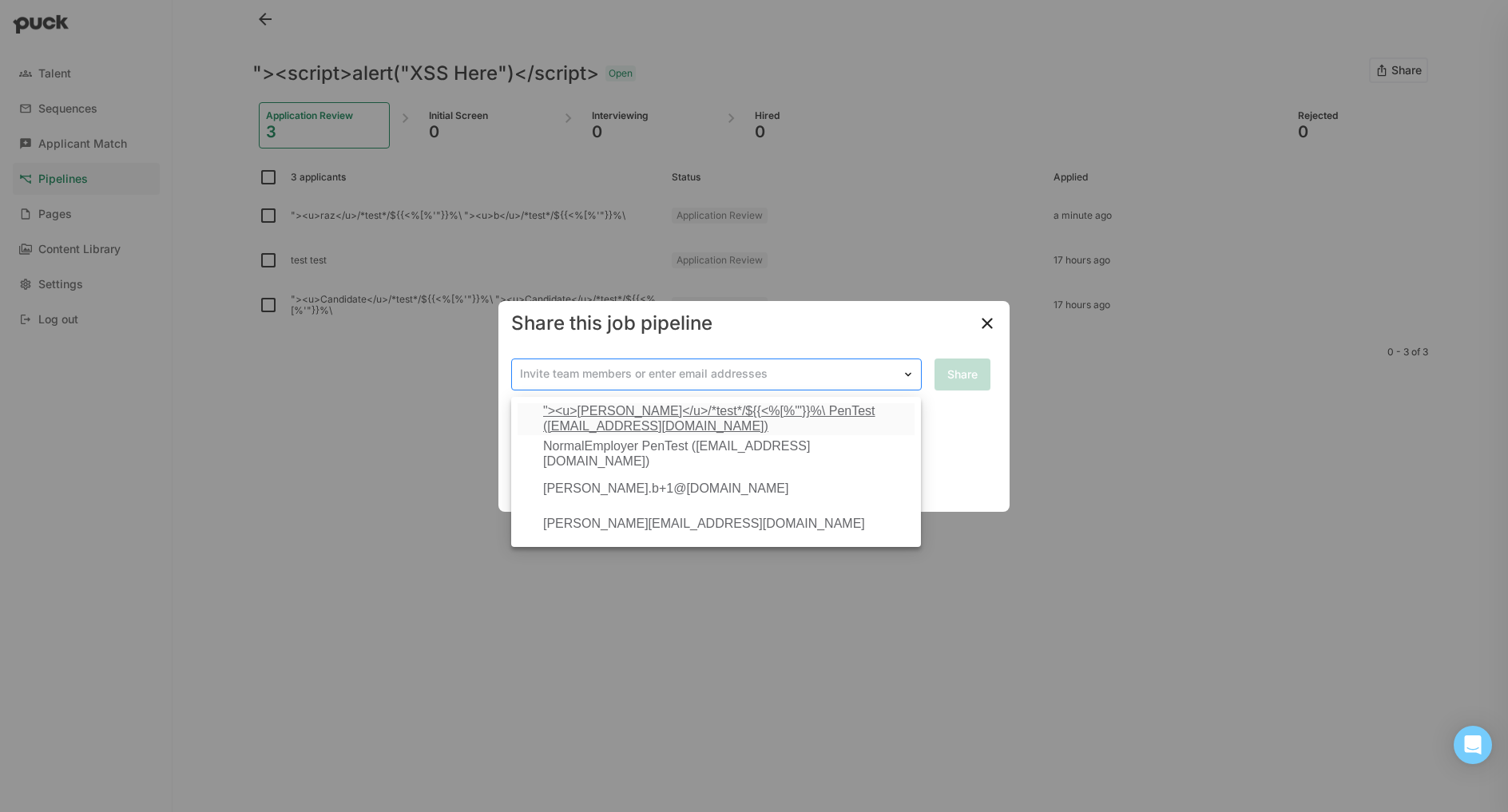
click at [836, 368] on div at bounding box center [707, 374] width 374 height 16
click at [831, 375] on div at bounding box center [707, 374] width 374 height 16
click at [754, 413] on div ""><u>[PERSON_NAME]</u>/*test*/${{<%[%'"}}%\ PenTest ([EMAIL_ADDRESS][DOMAIN_NAM…" at bounding box center [726, 419] width 365 height 29
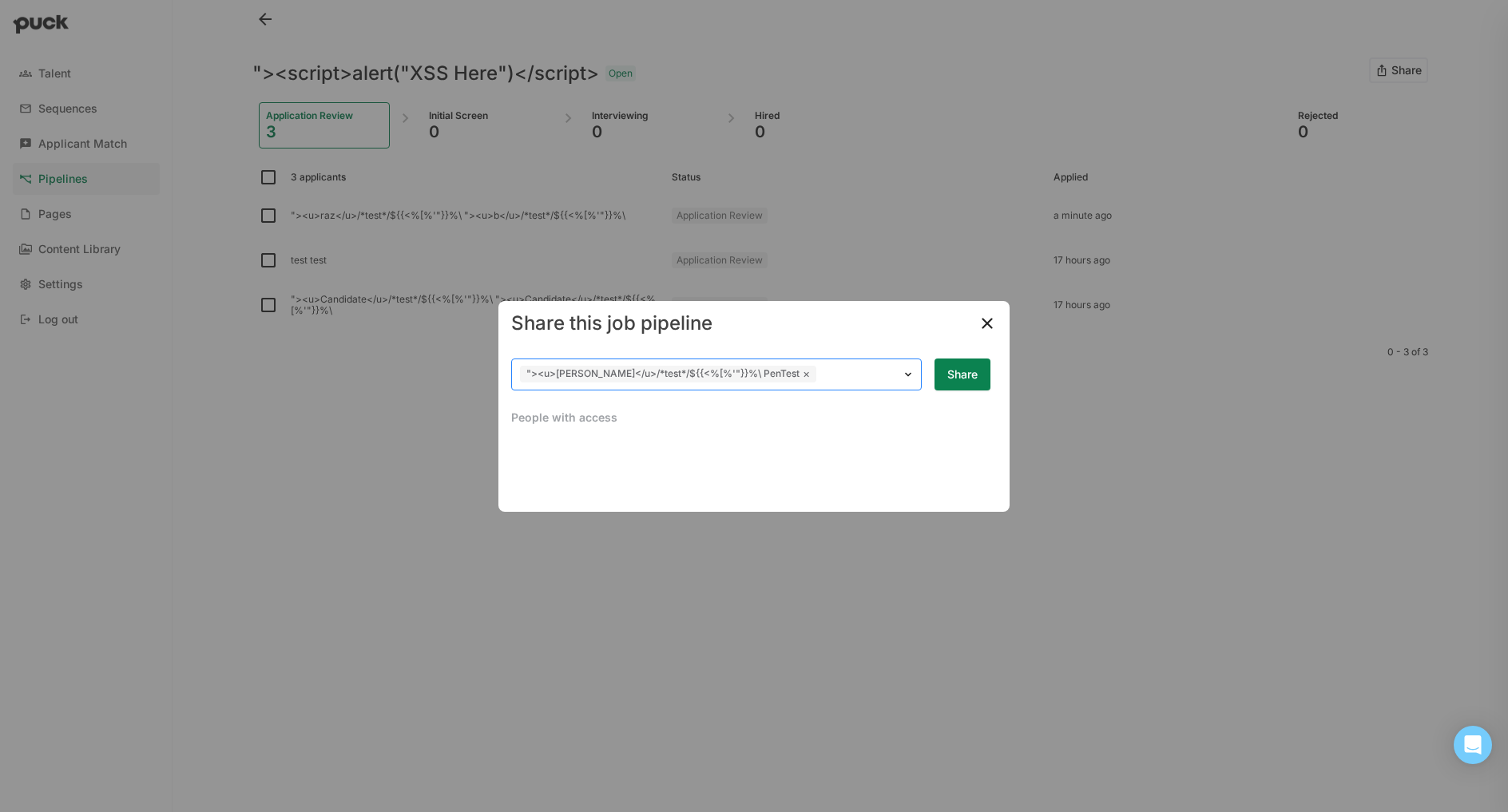
click at [820, 374] on div at bounding box center [856, 374] width 74 height 16
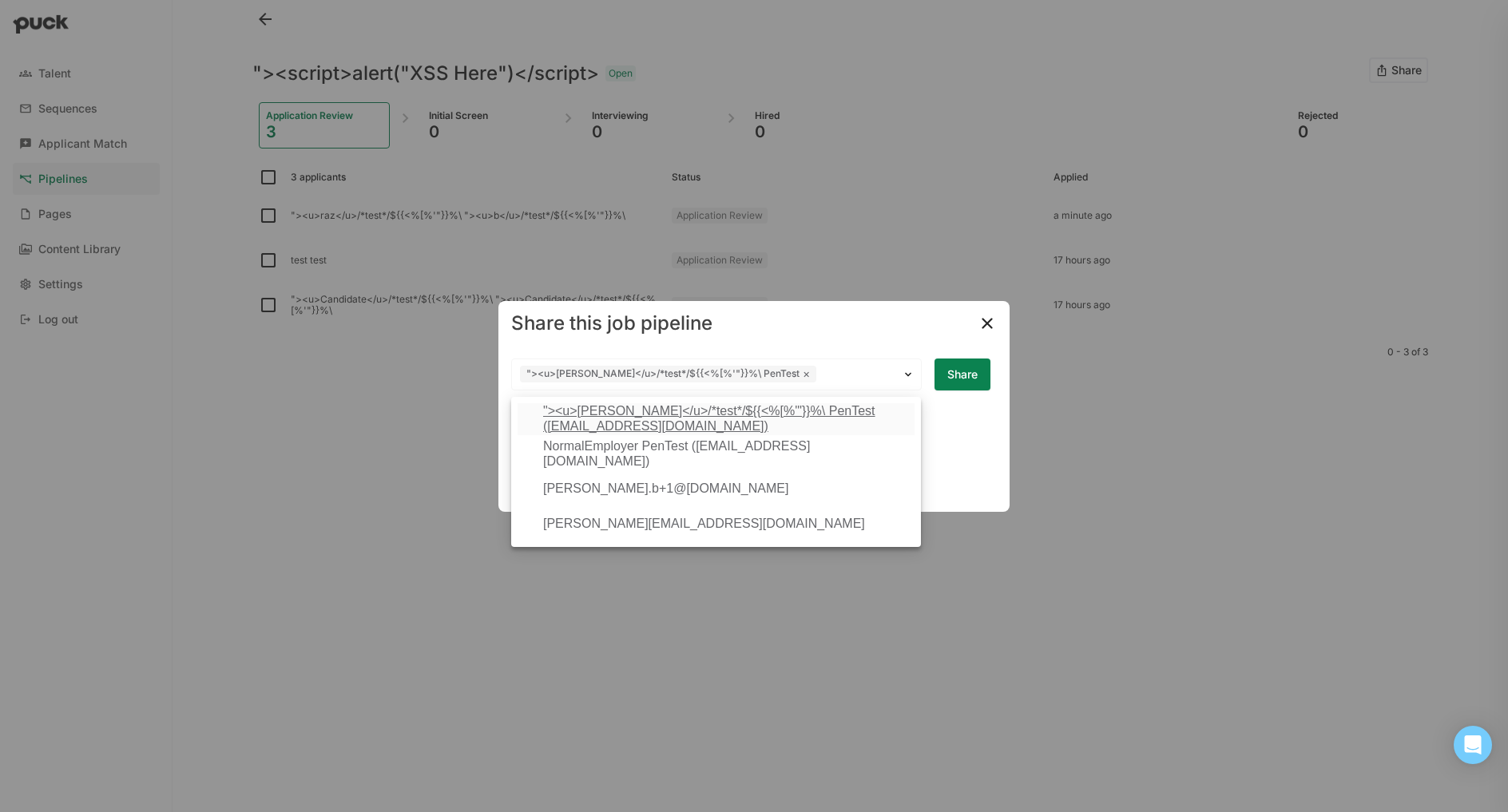
click at [786, 336] on div "Share this job pipeline" at bounding box center [754, 324] width 512 height 45
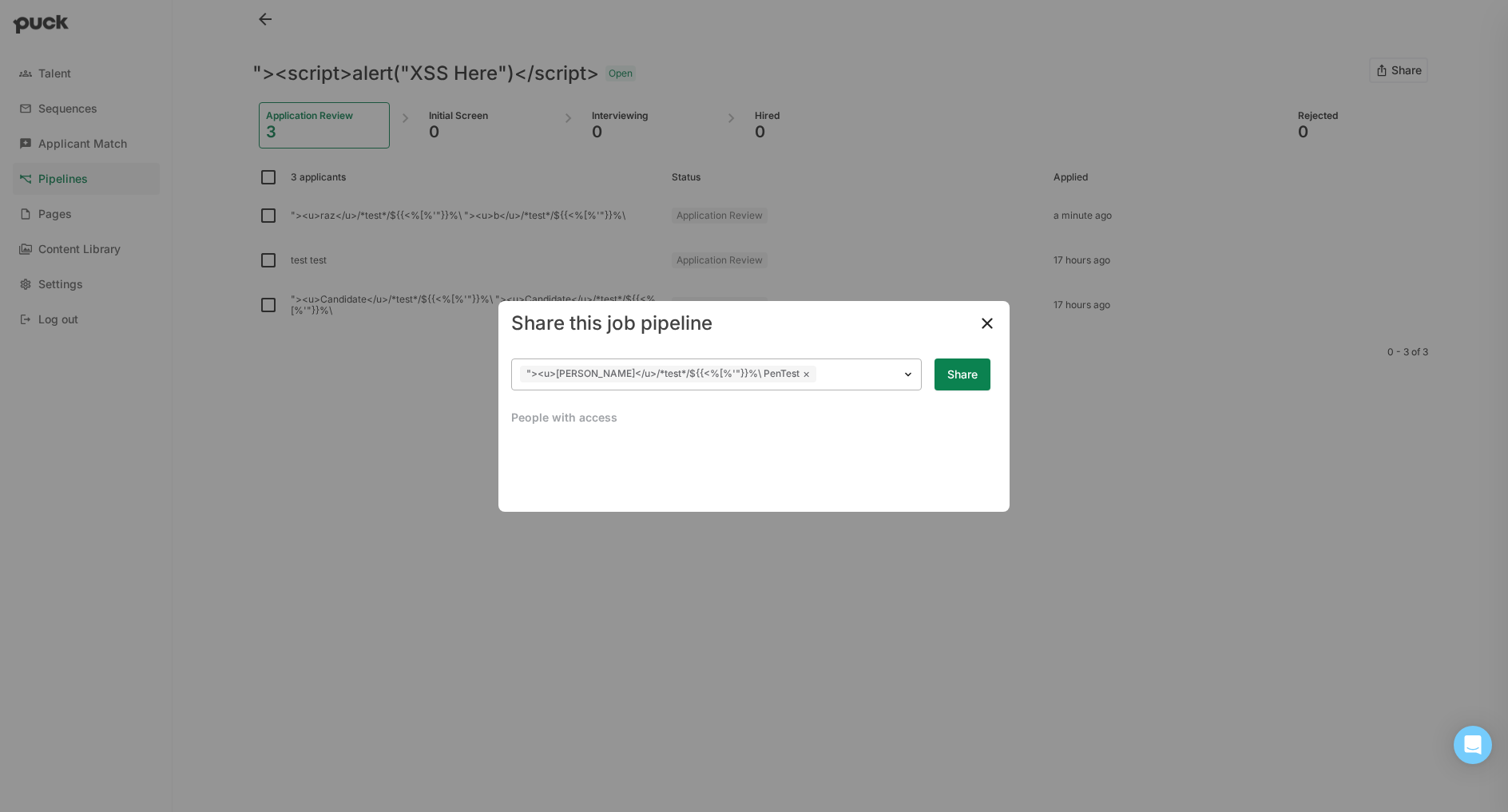
click at [820, 366] on div at bounding box center [856, 374] width 74 height 16
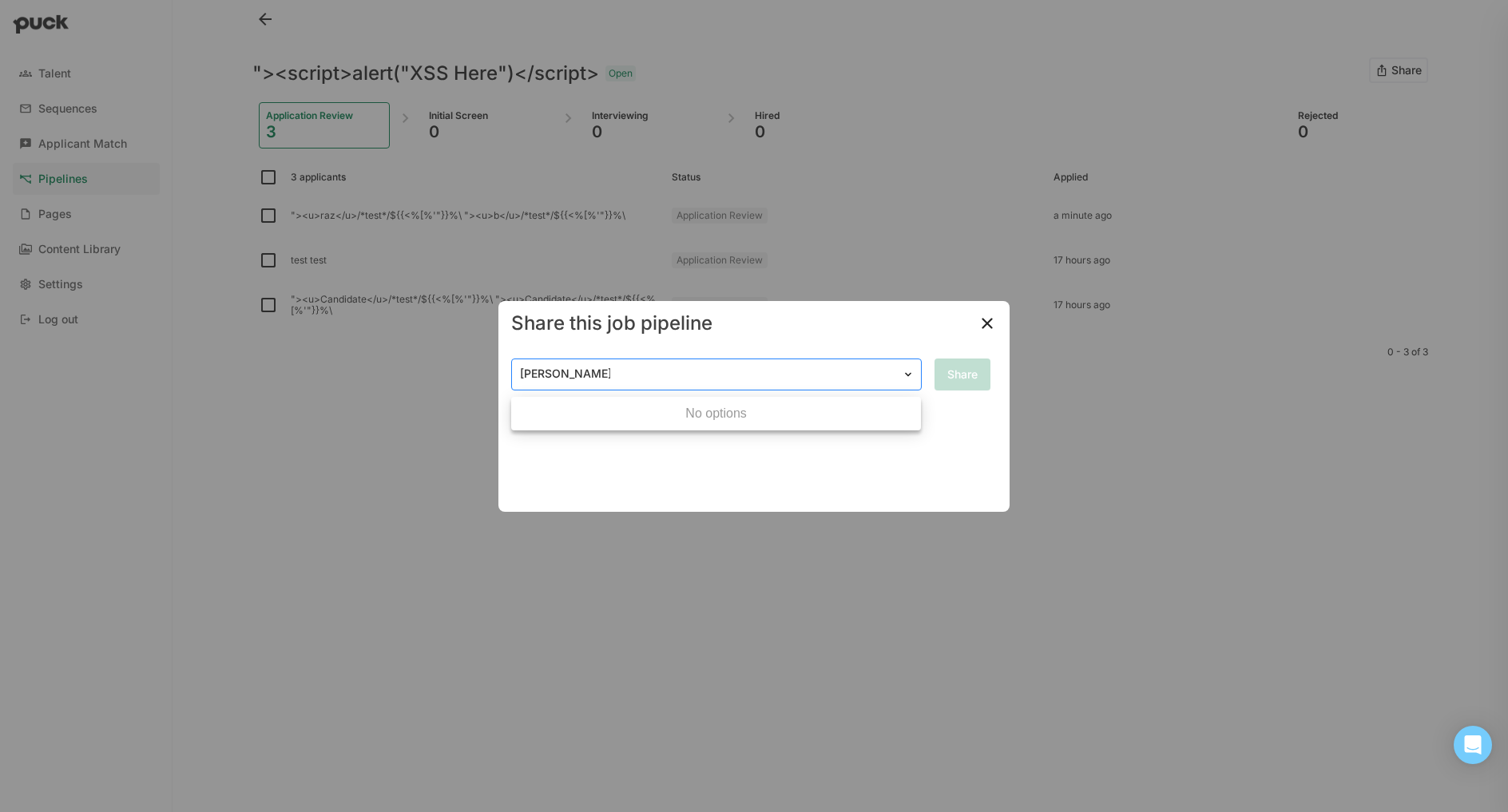
type input "[PERSON_NAME].b+[EMAIL_ADDRESS][DOMAIN_NAME]"
click at [655, 422] on div "Create "[PERSON_NAME].b+[EMAIL_ADDRESS][DOMAIN_NAME]"" at bounding box center [726, 419] width 365 height 29
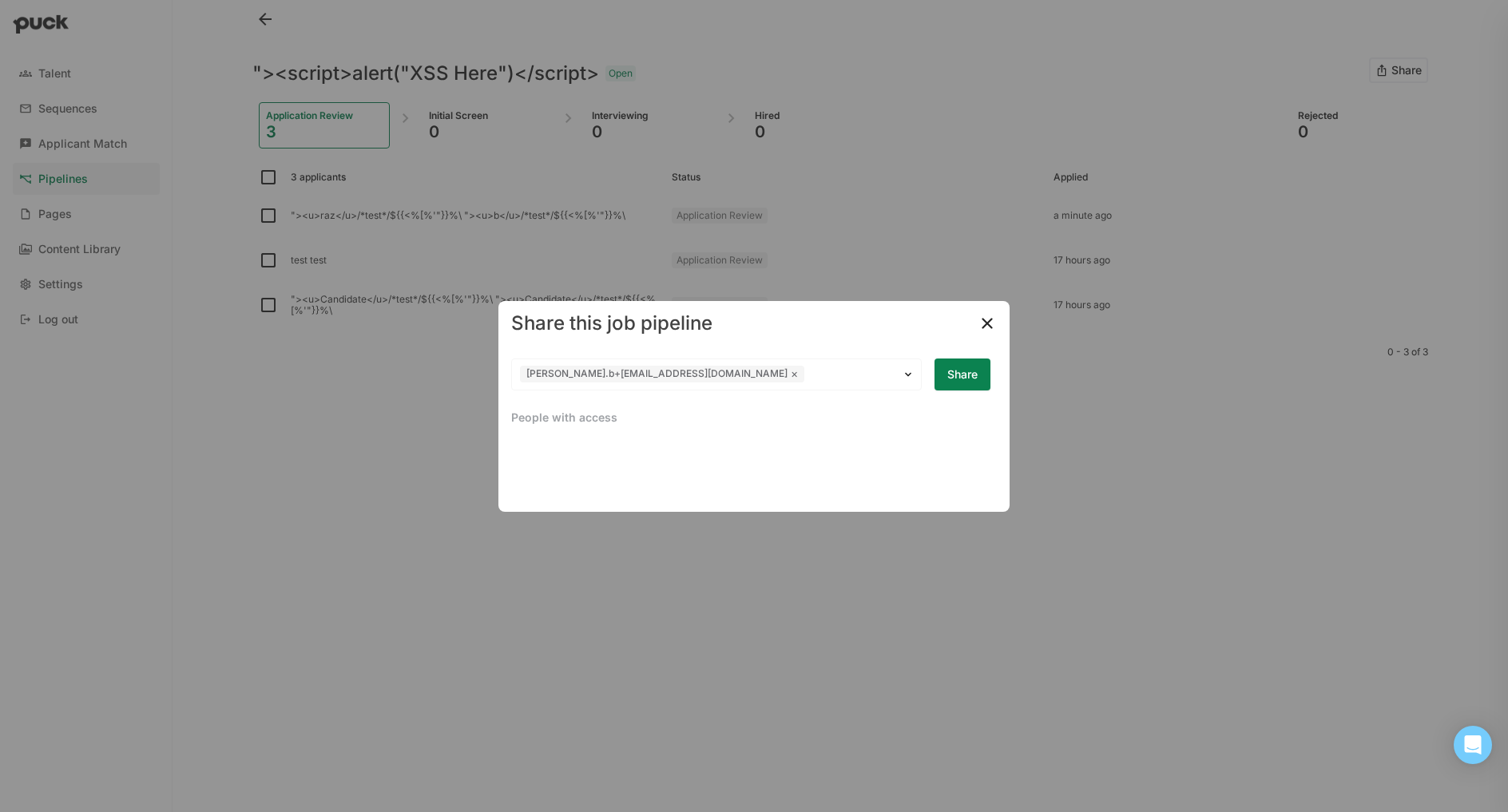
click at [966, 369] on button "Share" at bounding box center [963, 374] width 56 height 32
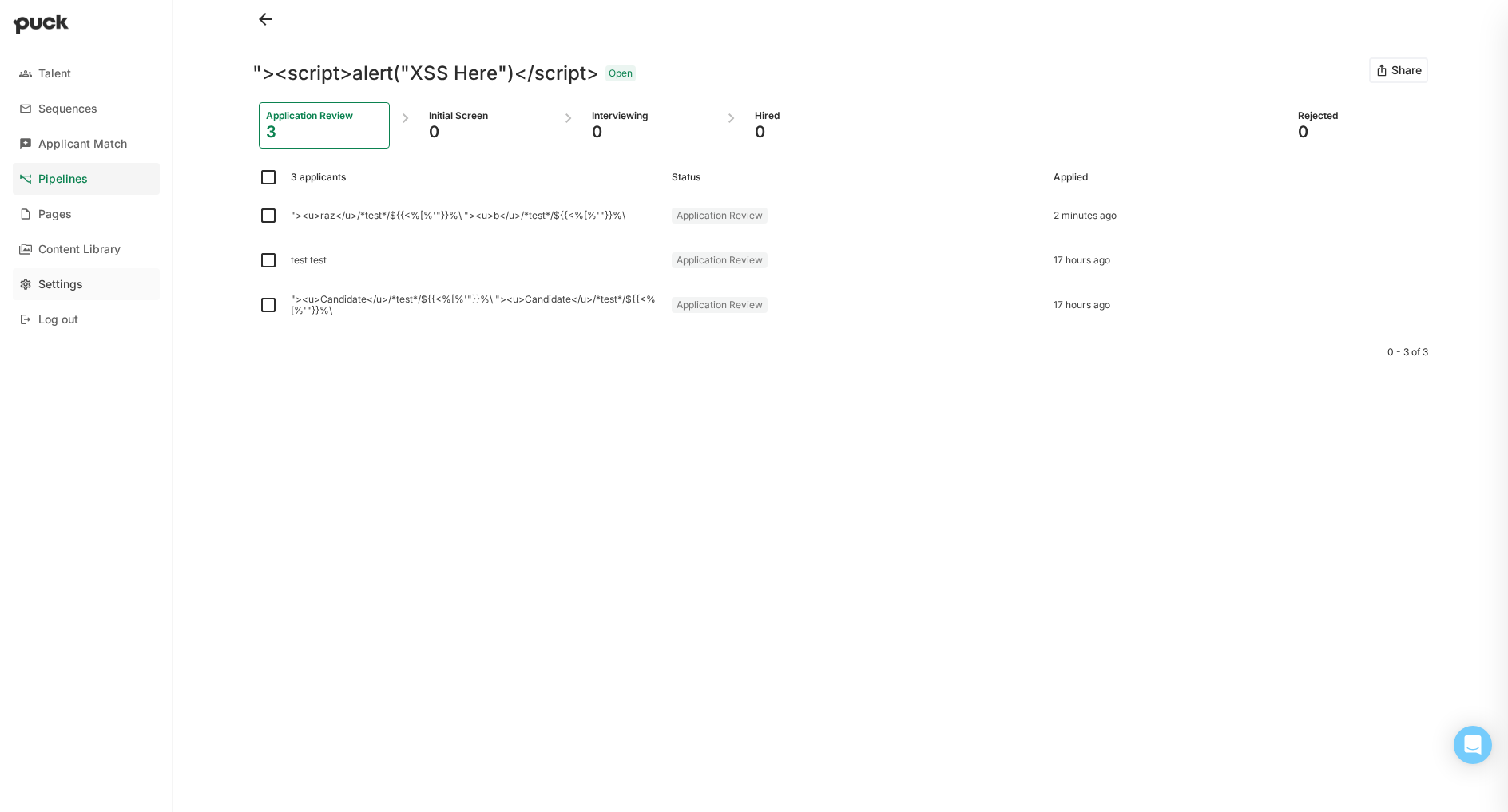
click at [66, 282] on div "Settings" at bounding box center [61, 284] width 45 height 14
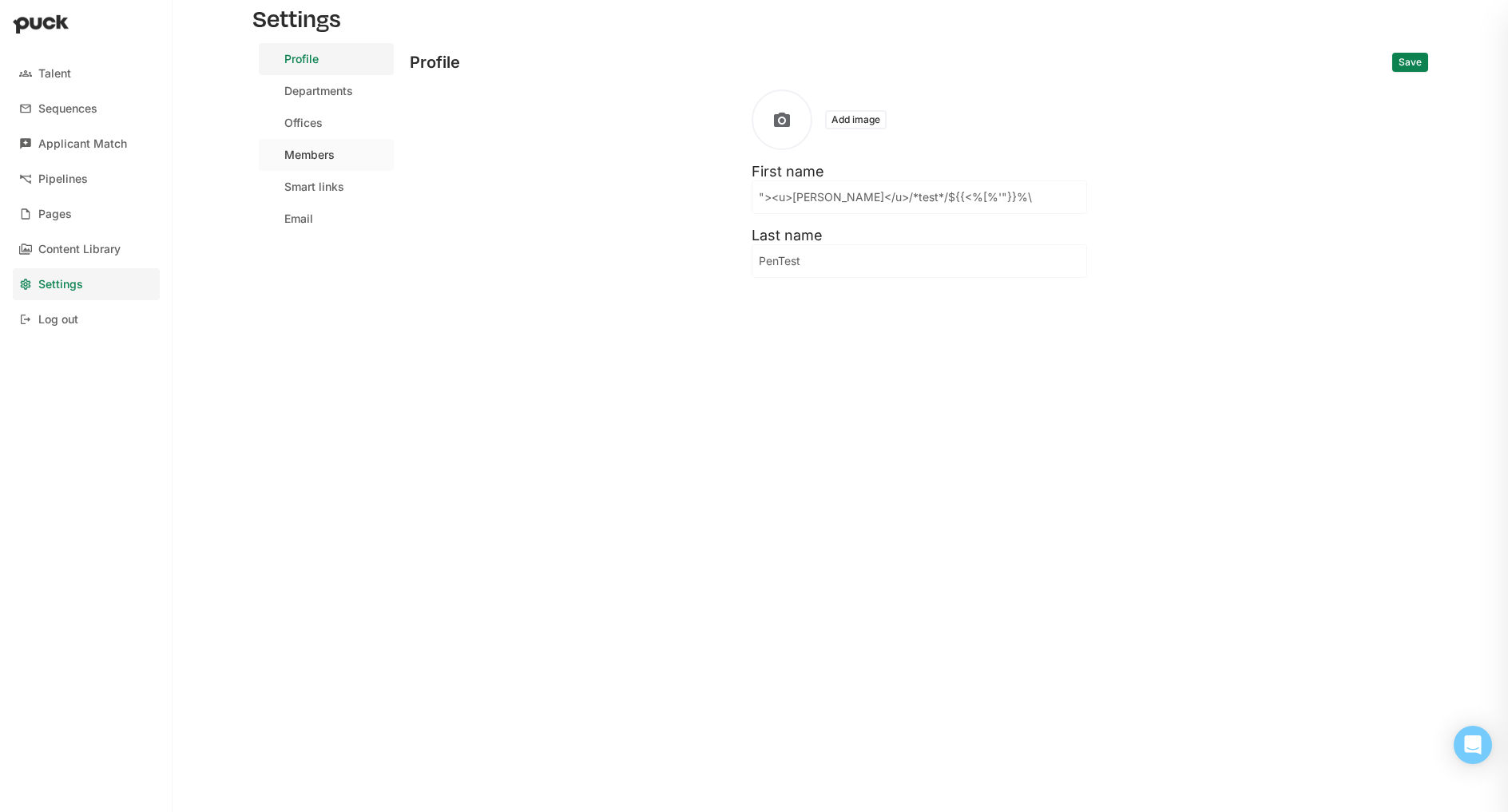
click at [355, 151] on link "Members" at bounding box center [325, 155] width 135 height 32
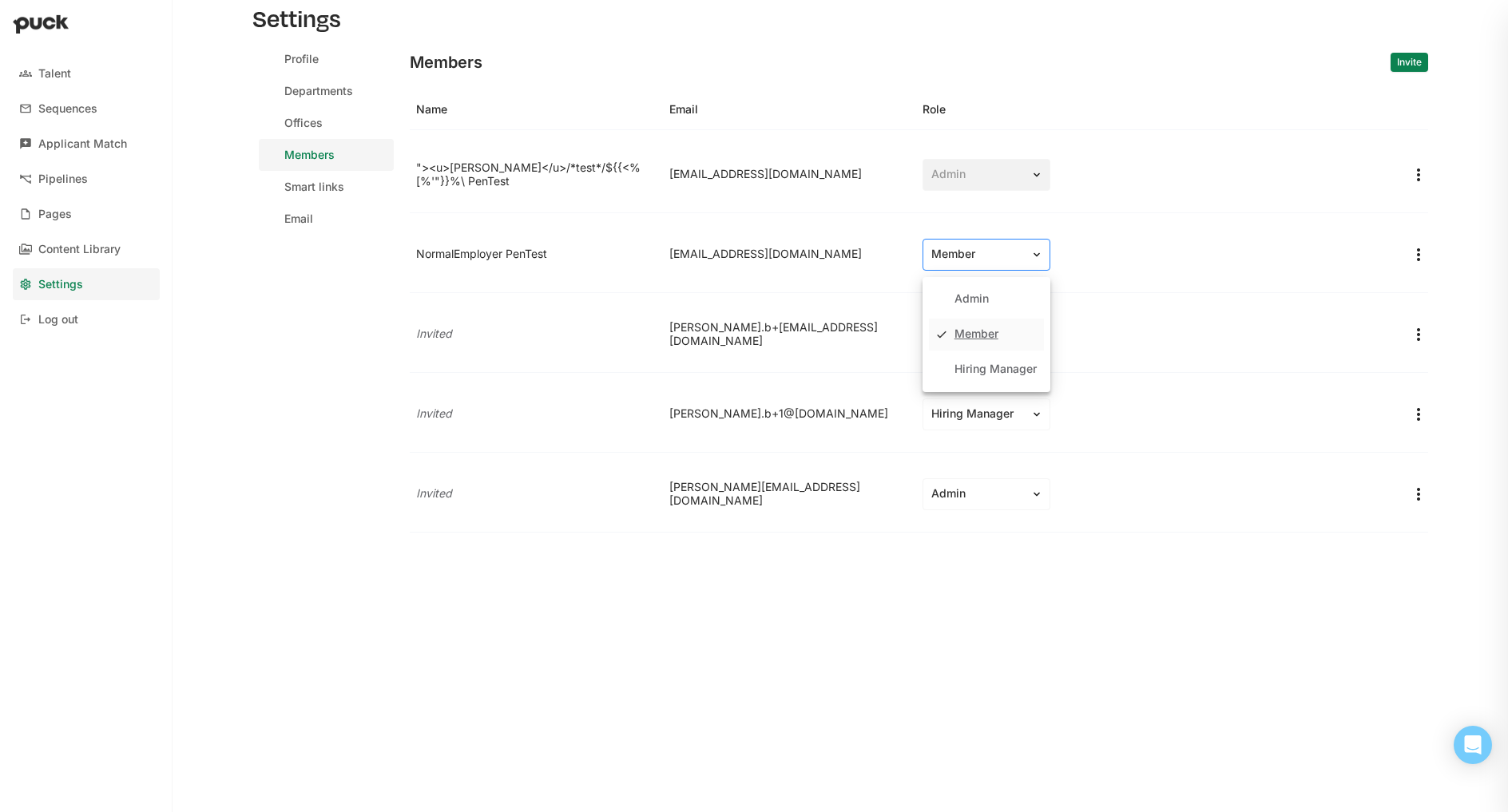
click at [962, 262] on div "Member" at bounding box center [976, 254] width 107 height 16
click at [979, 376] on div "Hiring Manager" at bounding box center [996, 369] width 83 height 14
click at [293, 152] on div "Members" at bounding box center [309, 155] width 50 height 14
click at [324, 264] on div "Profile Departments Offices Members Smart links Email" at bounding box center [331, 327] width 158 height 569
click at [42, 173] on div "Pipelines" at bounding box center [63, 179] width 50 height 14
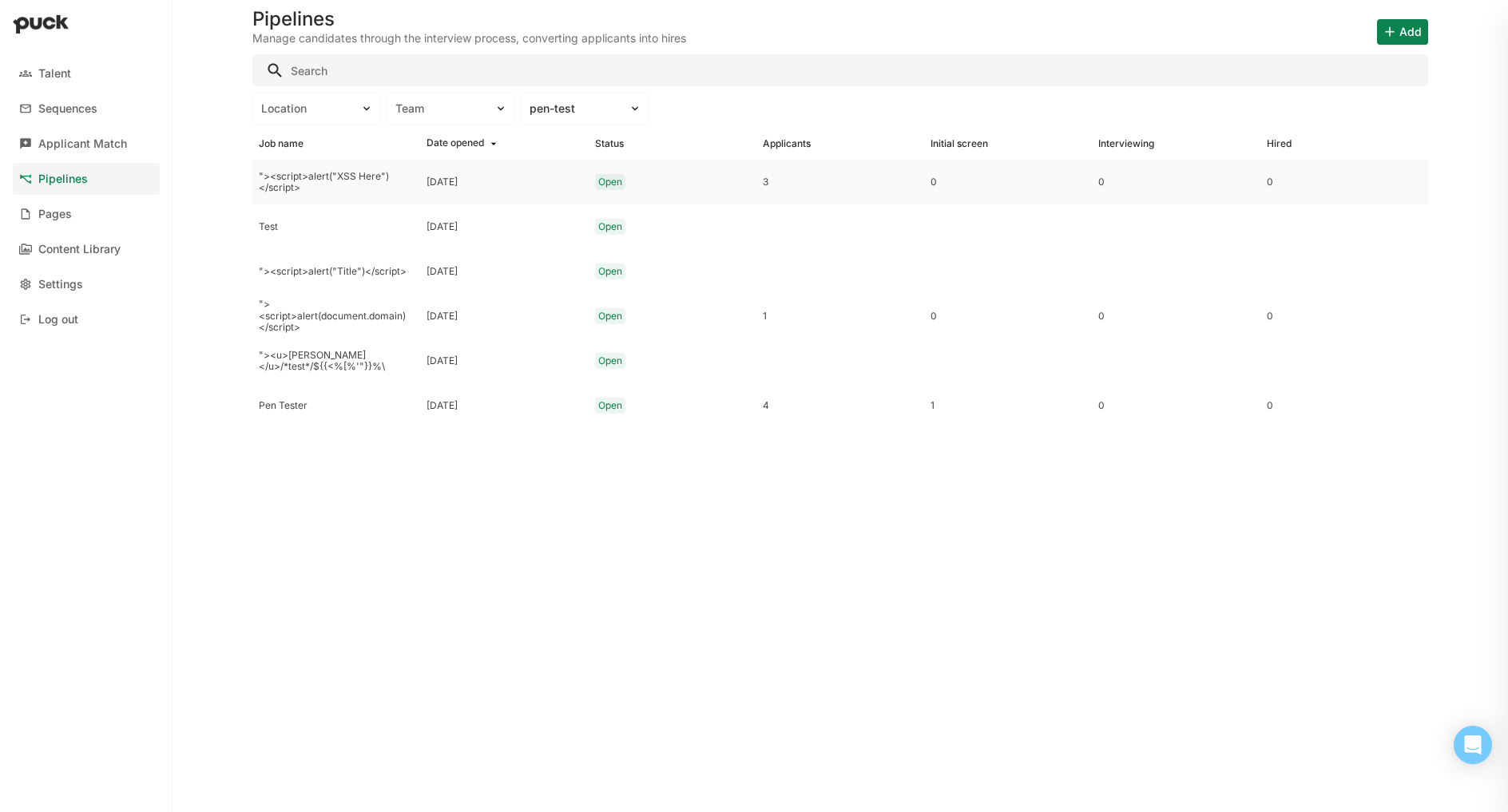
click at [314, 179] on div ""><script>alert("XSS Here")</script>" at bounding box center [336, 181] width 155 height 23
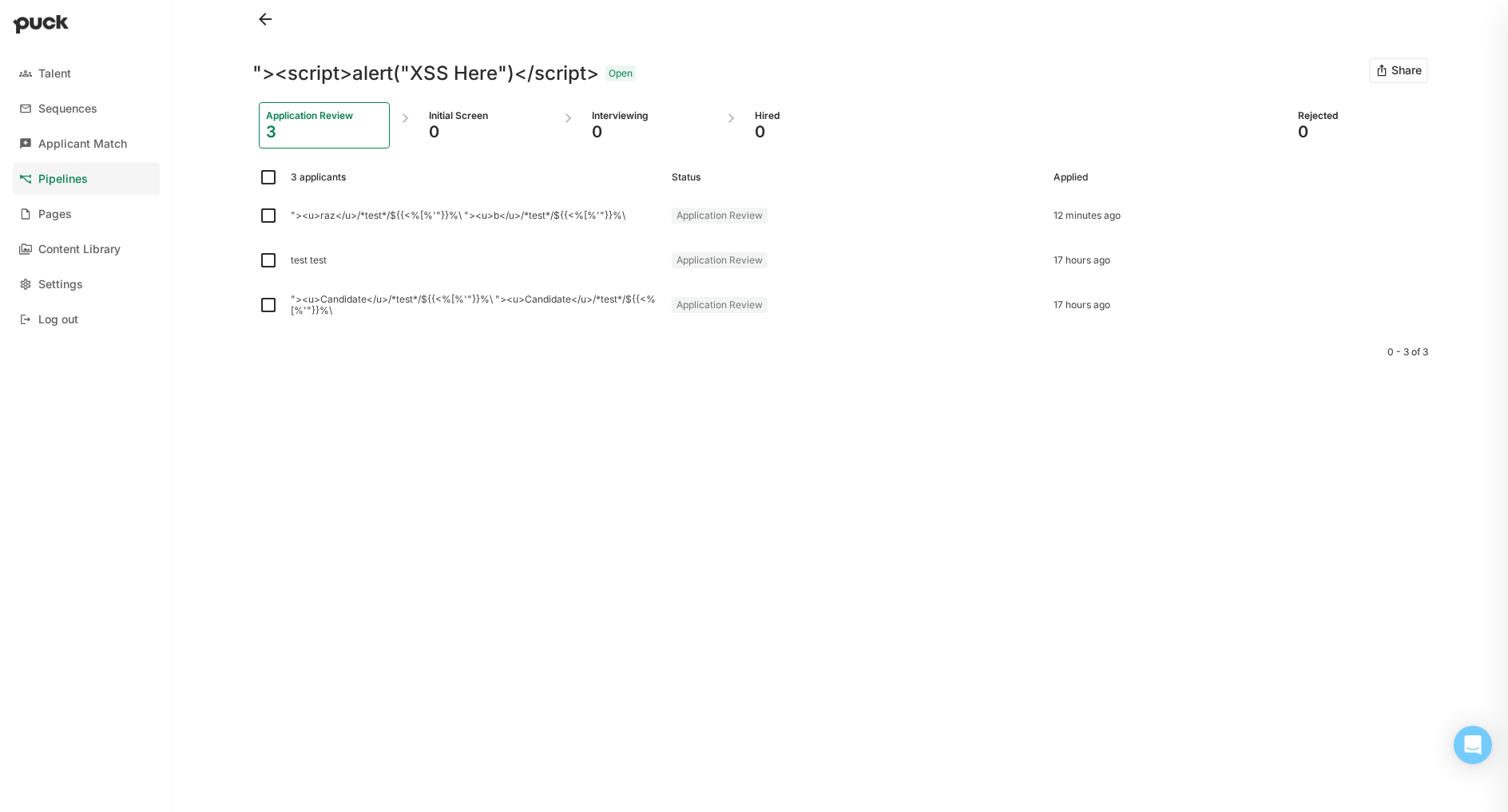
click at [1390, 67] on button "Share" at bounding box center [1399, 71] width 59 height 26
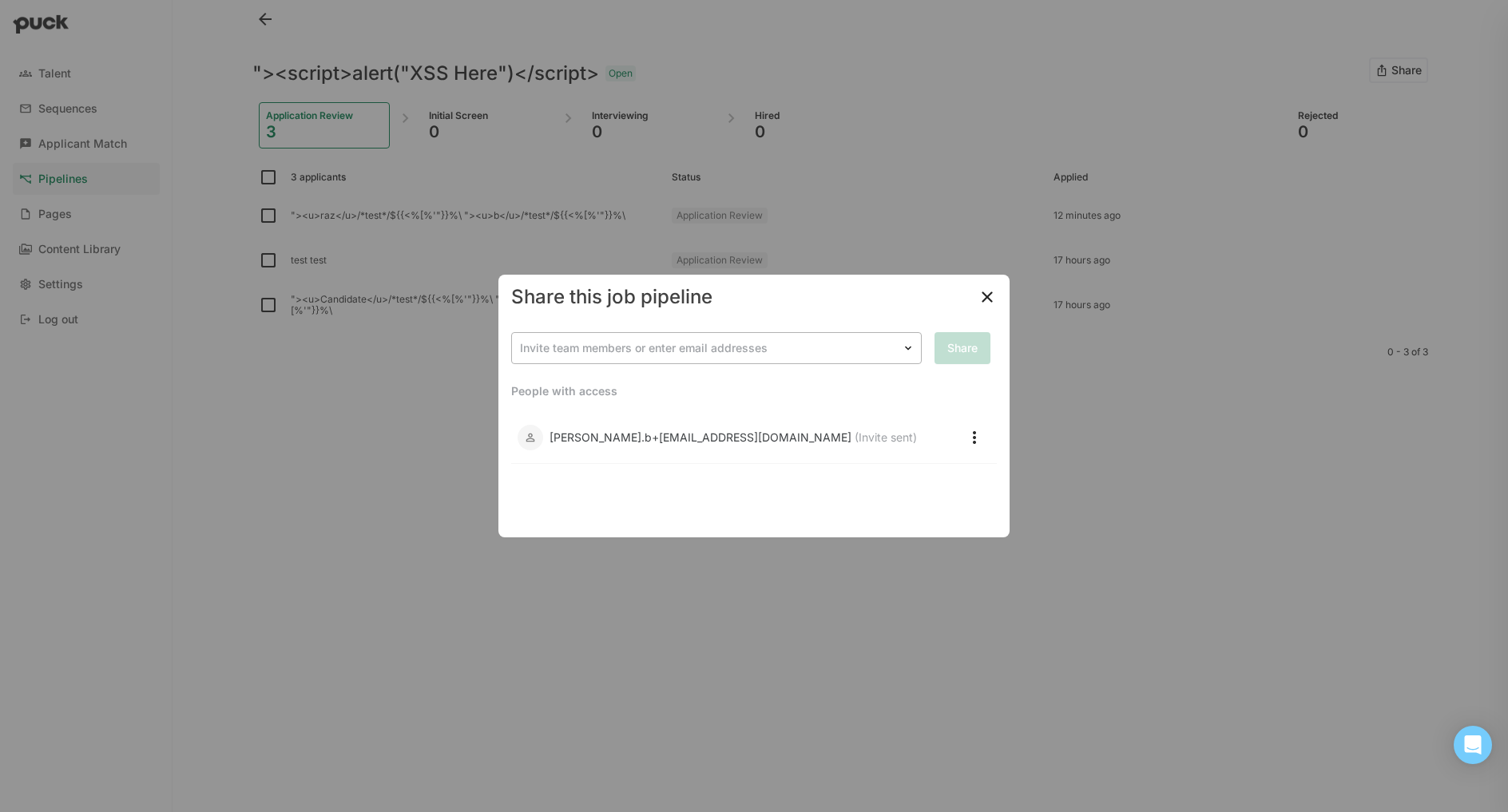
click at [674, 351] on div at bounding box center [707, 348] width 374 height 16
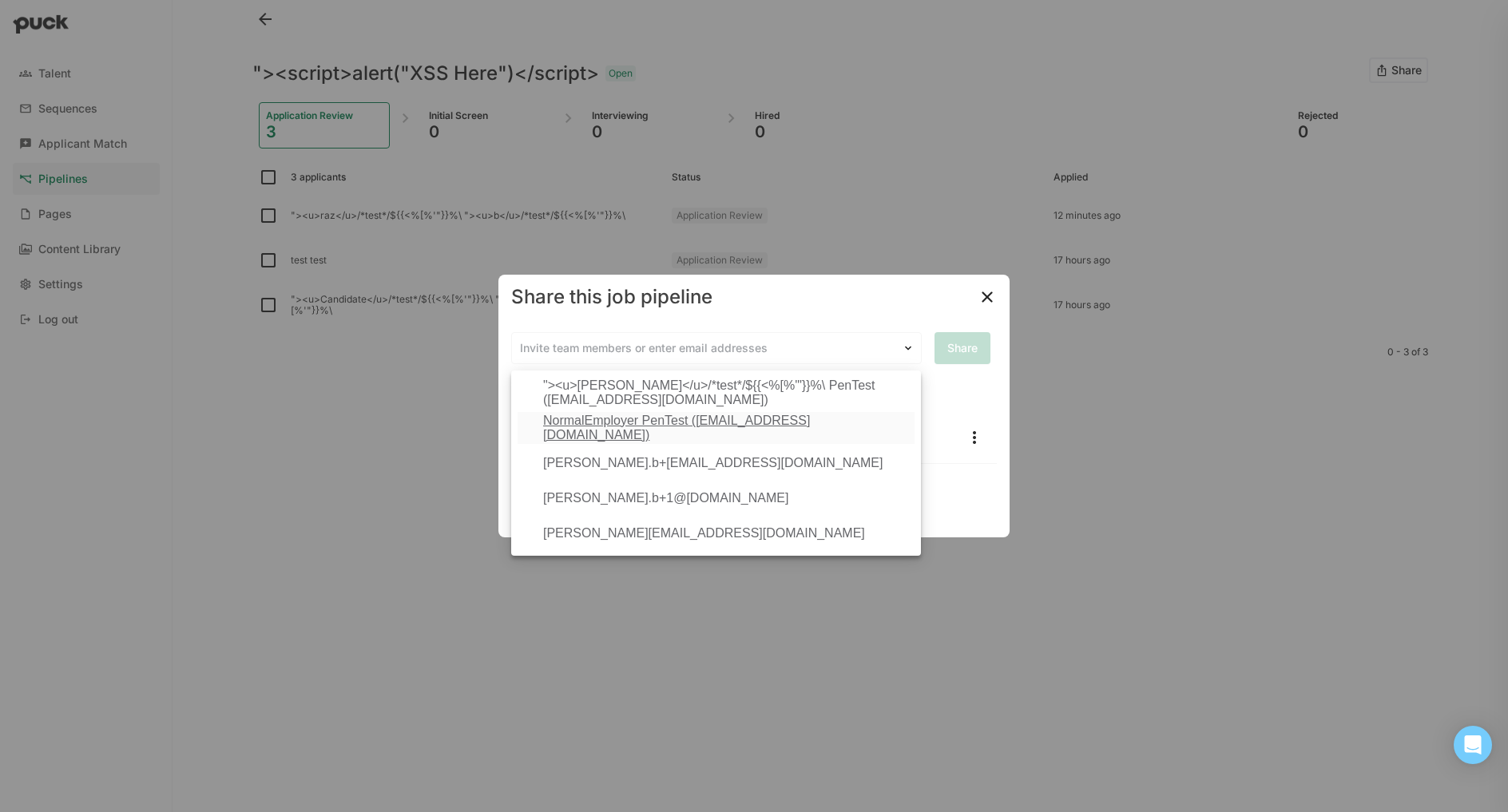
click at [648, 423] on div "NormalEmployer PenTest ([EMAIL_ADDRESS][DOMAIN_NAME])" at bounding box center [726, 428] width 365 height 29
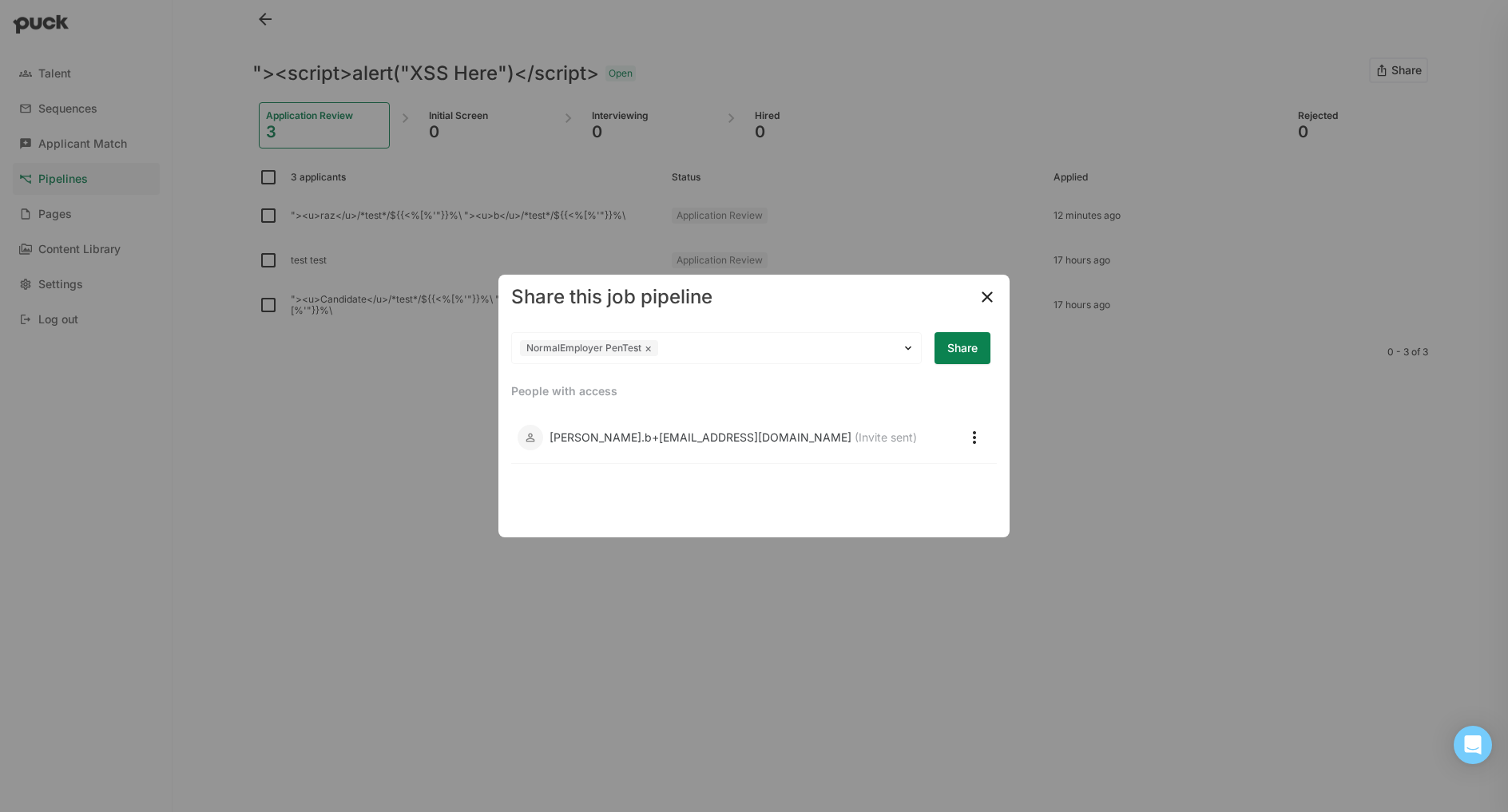
click at [972, 360] on button "Share" at bounding box center [963, 347] width 56 height 32
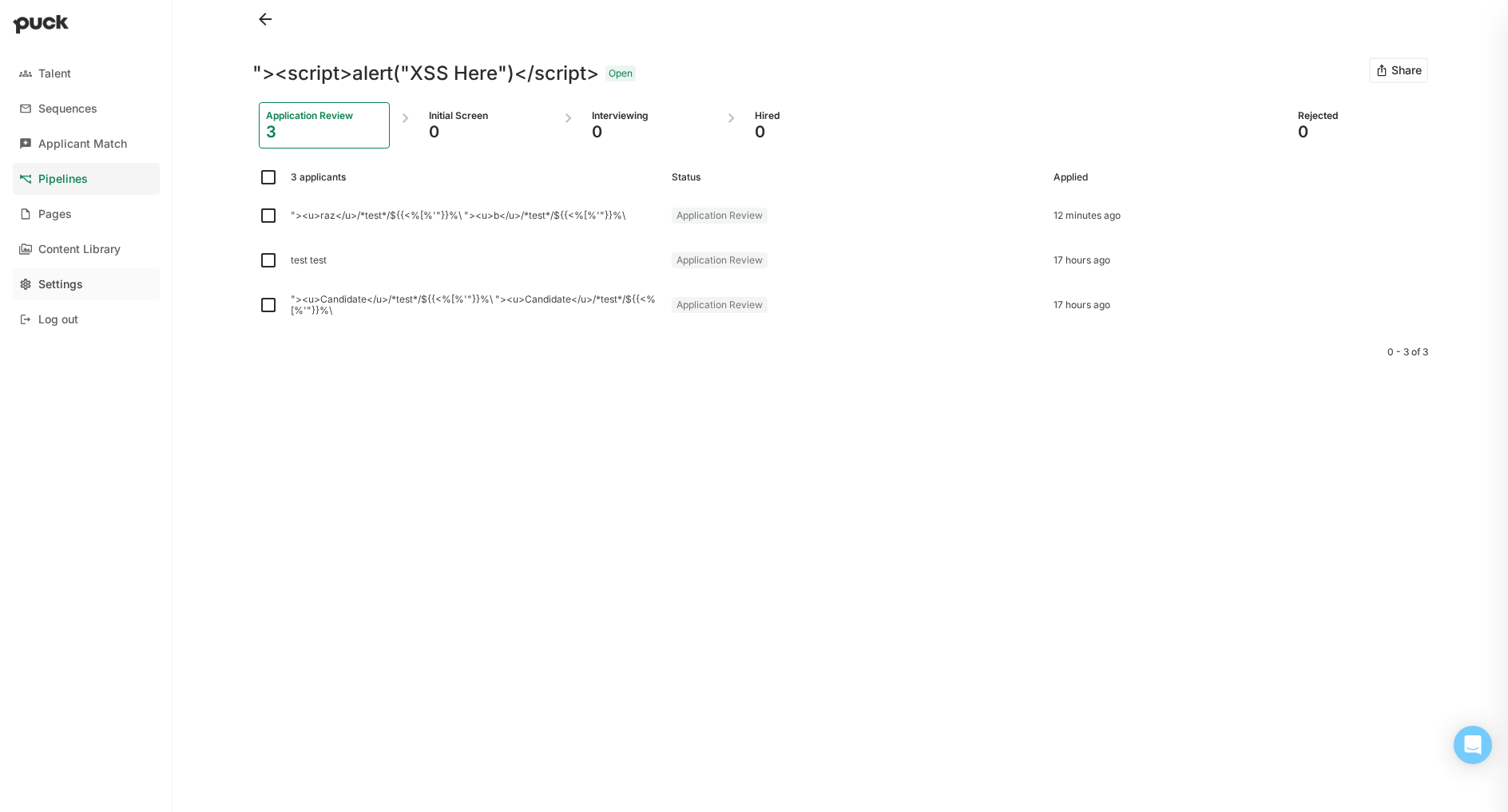
click at [40, 282] on div "Settings" at bounding box center [61, 284] width 45 height 14
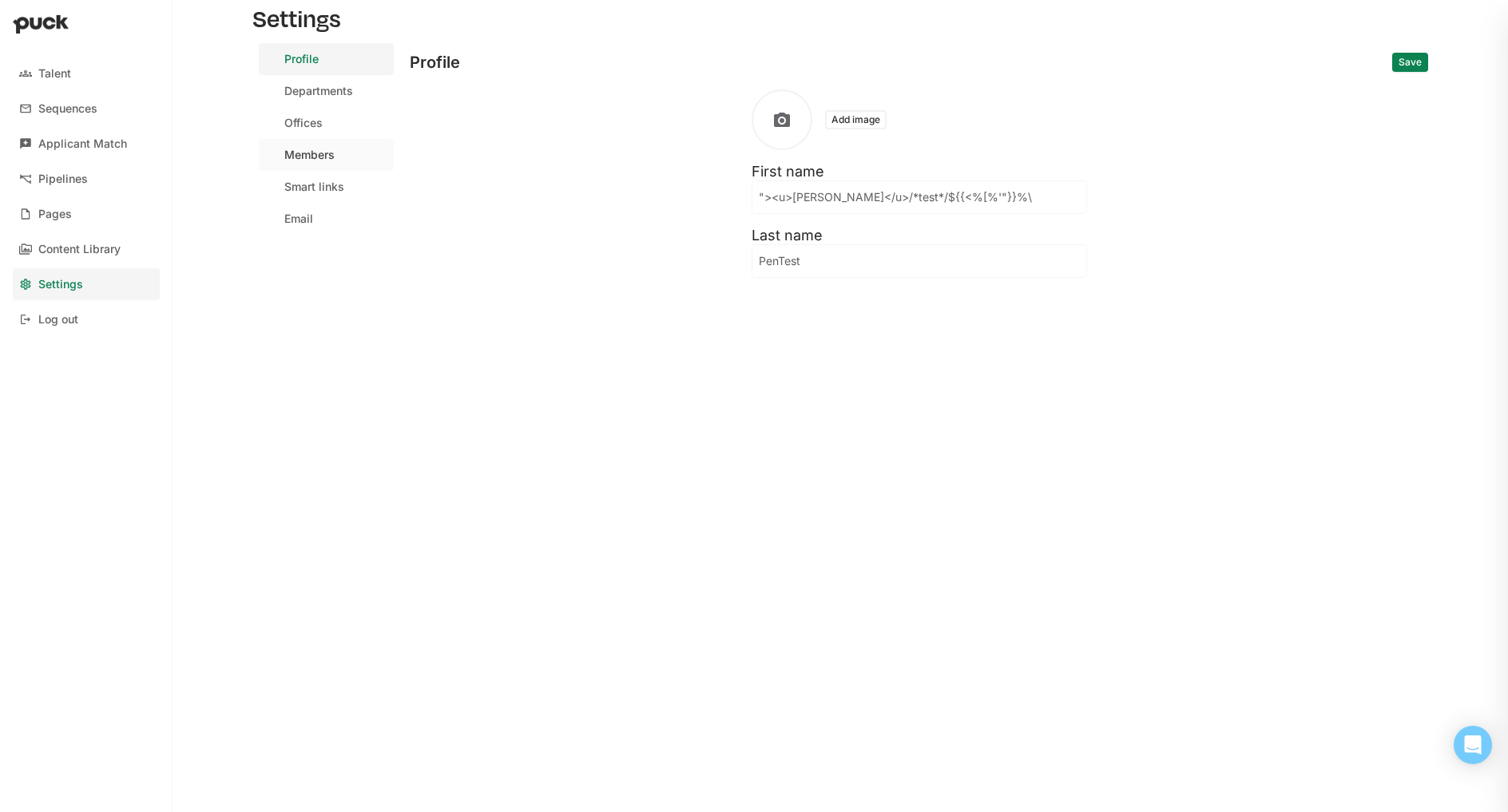
click at [307, 149] on div "Members" at bounding box center [309, 155] width 50 height 14
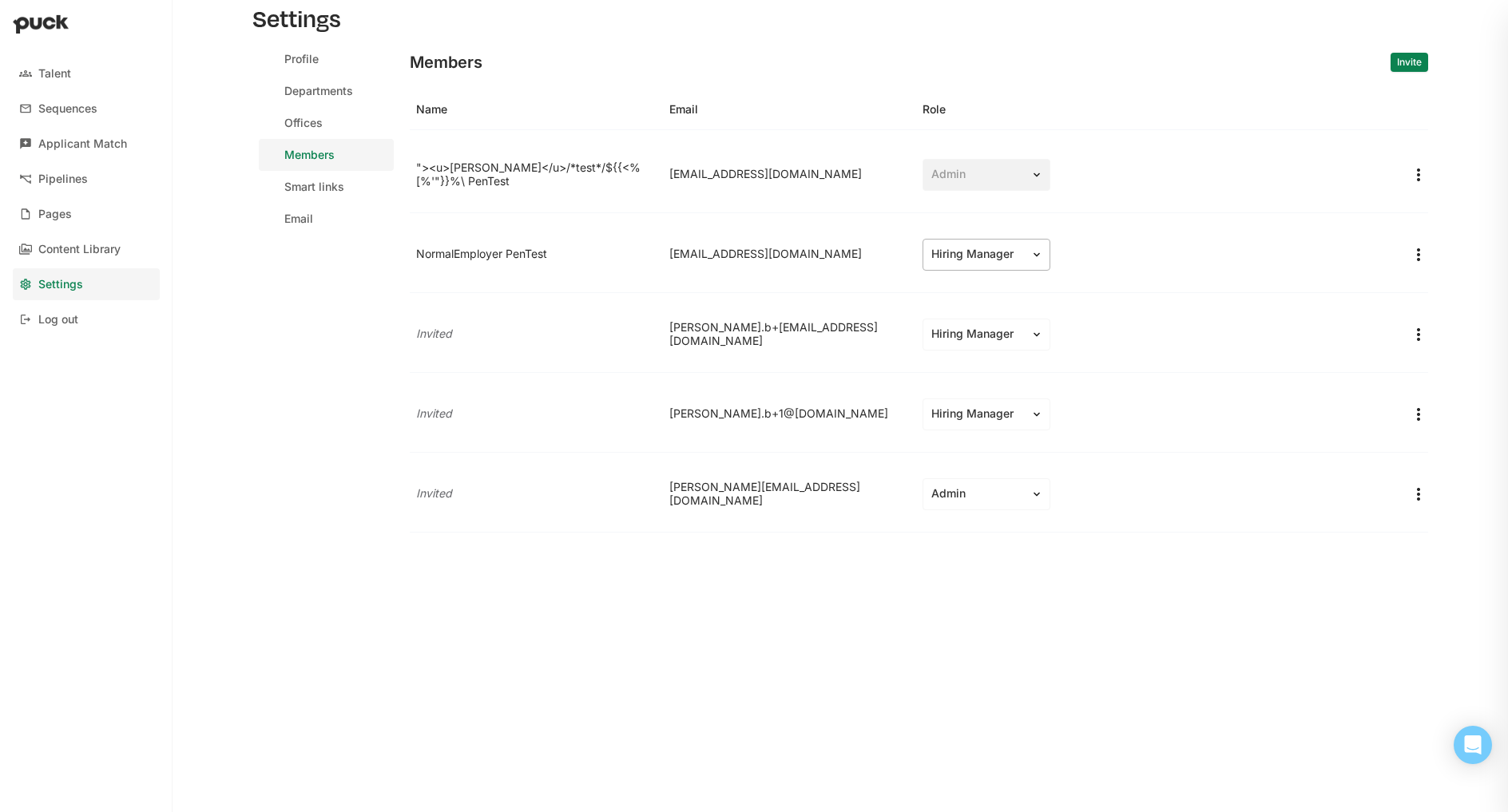
click at [967, 262] on div "Hiring Manager" at bounding box center [976, 254] width 107 height 16
click at [980, 339] on div "Member" at bounding box center [976, 334] width 44 height 14
click at [1417, 258] on img "More options" at bounding box center [1418, 255] width 19 height 19
click at [1479, 255] on div "Talent Sequences Applicant Match Pipelines Pages Content Library Settings Log o…" at bounding box center [754, 406] width 1508 height 812
click at [321, 62] on link "Profile" at bounding box center [325, 59] width 135 height 32
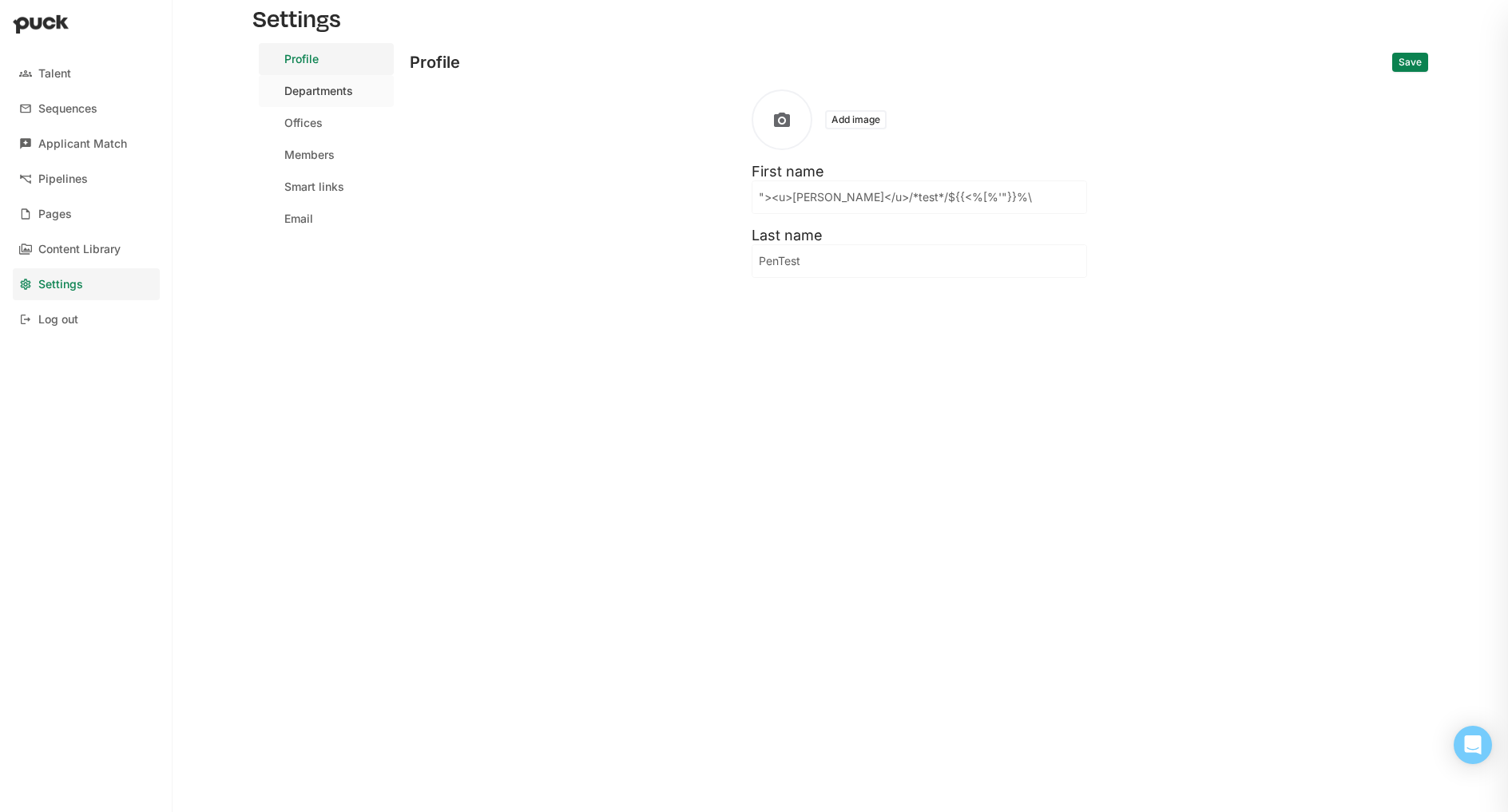
click at [352, 92] on div "Departments" at bounding box center [318, 91] width 69 height 14
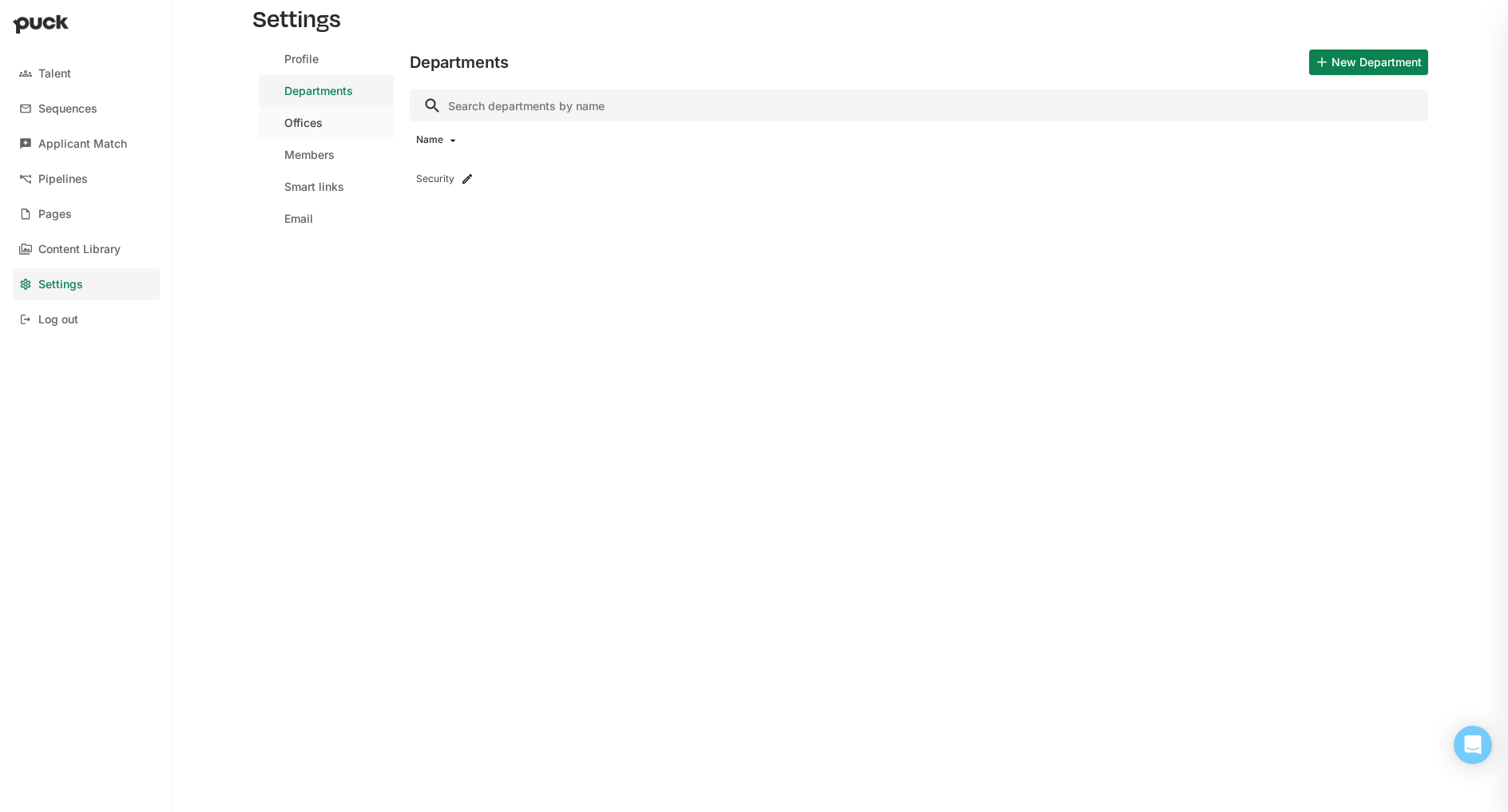
click at [334, 121] on link "Offices" at bounding box center [325, 123] width 135 height 32
click at [326, 155] on div "Members" at bounding box center [309, 155] width 50 height 14
